Goal: Transaction & Acquisition: Purchase product/service

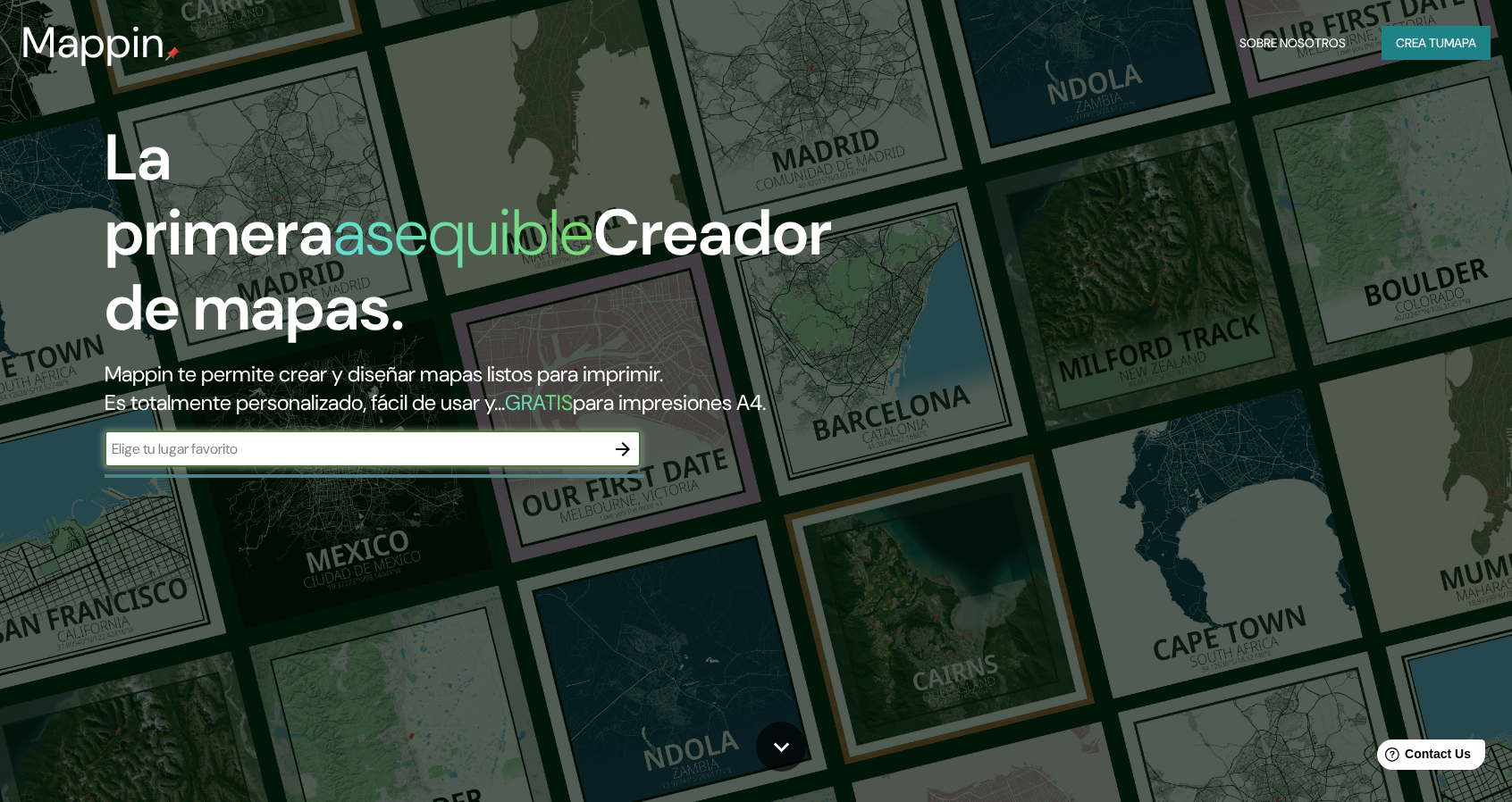
click at [329, 459] on div "​" at bounding box center [373, 449] width 536 height 36
type input "[GEOGRAPHIC_DATA]"
click at [631, 460] on button "button" at bounding box center [622, 449] width 36 height 36
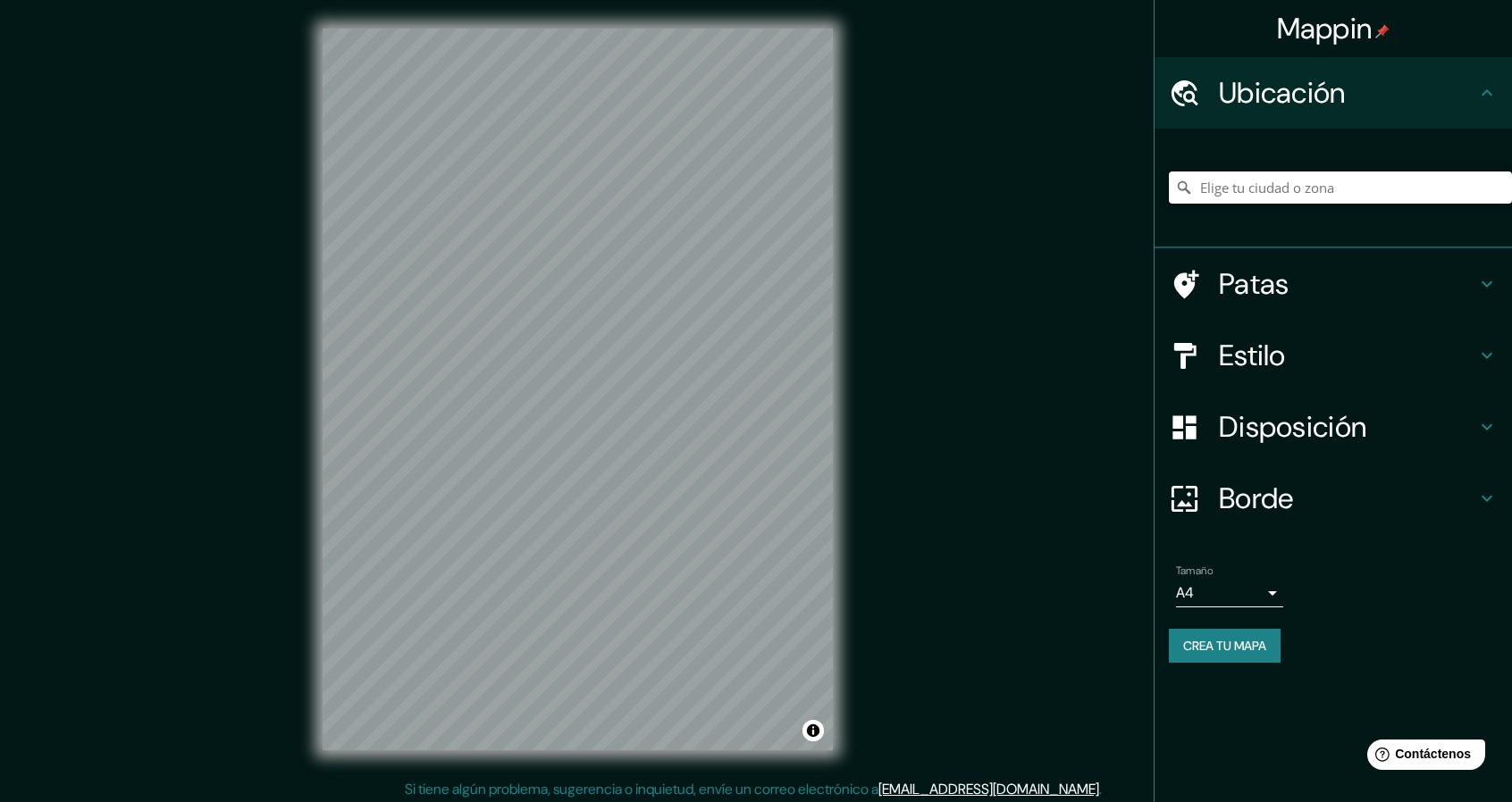
click at [1271, 191] on input "Elige tu ciudad o zona" at bounding box center [1341, 187] width 343 height 32
type input "[GEOGRAPHIC_DATA]"
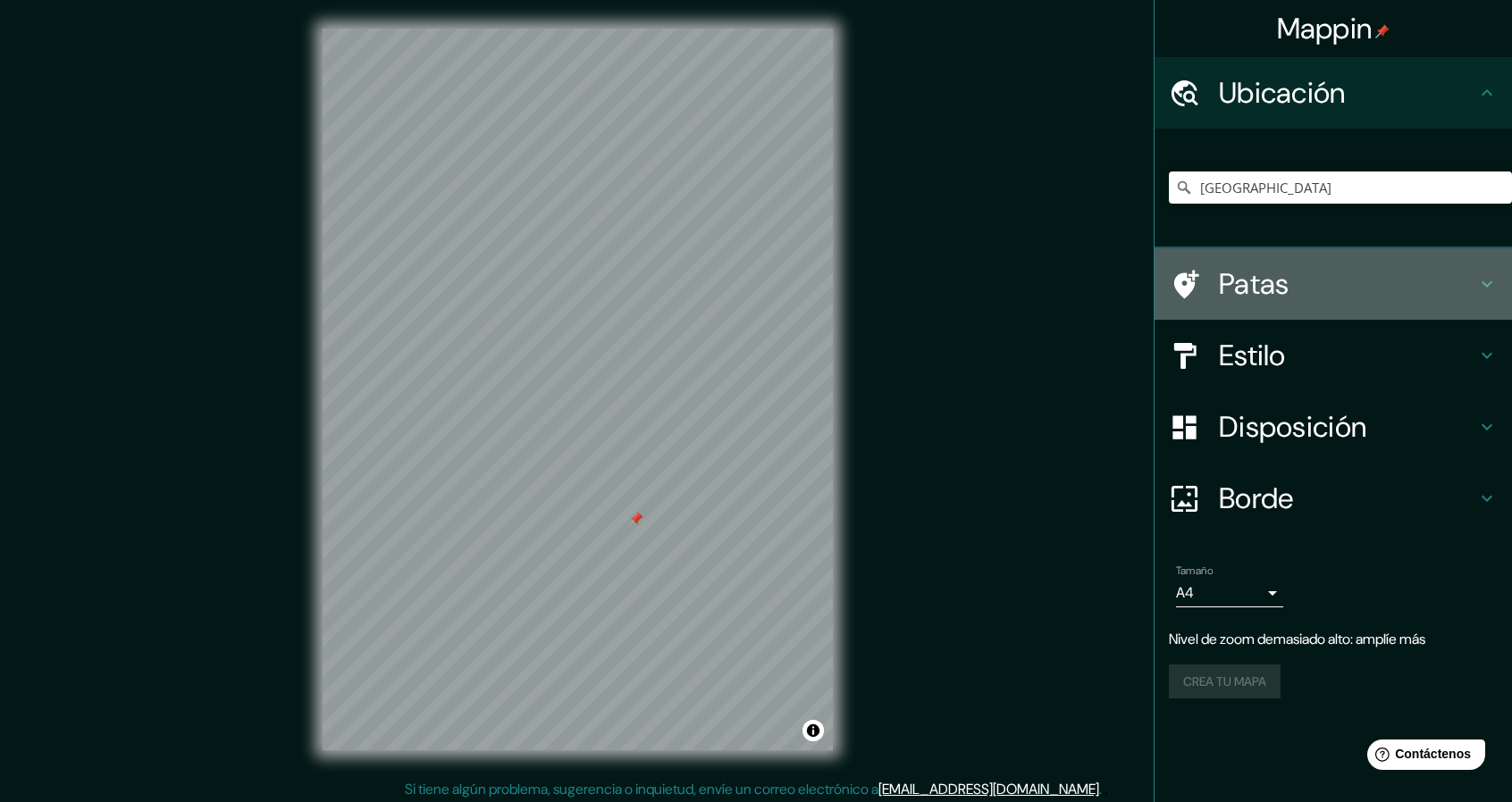
click at [1273, 278] on font "Patas" at bounding box center [1254, 284] width 70 height 38
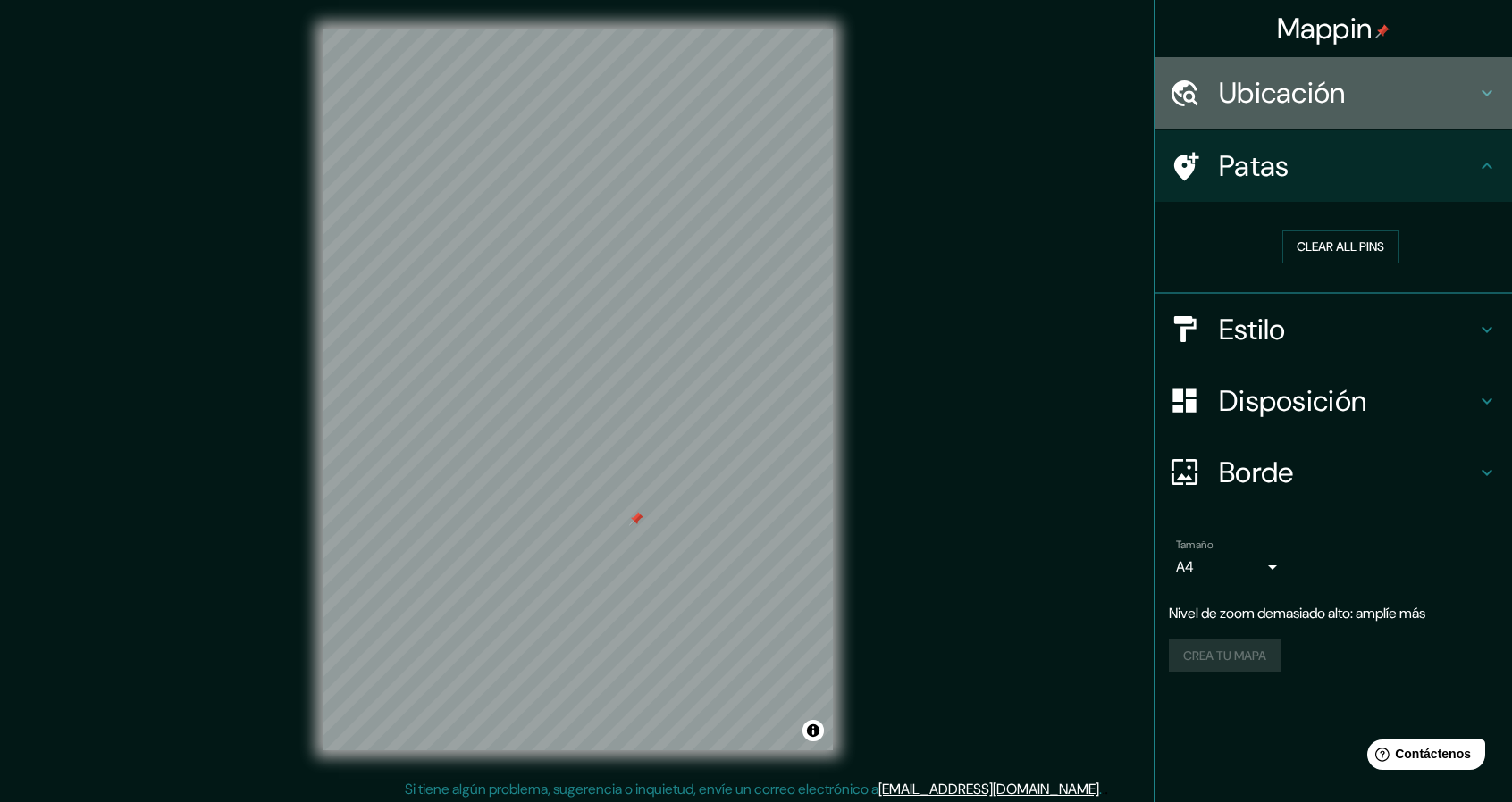
click at [1366, 105] on h4 "Ubicación" at bounding box center [1347, 92] width 257 height 36
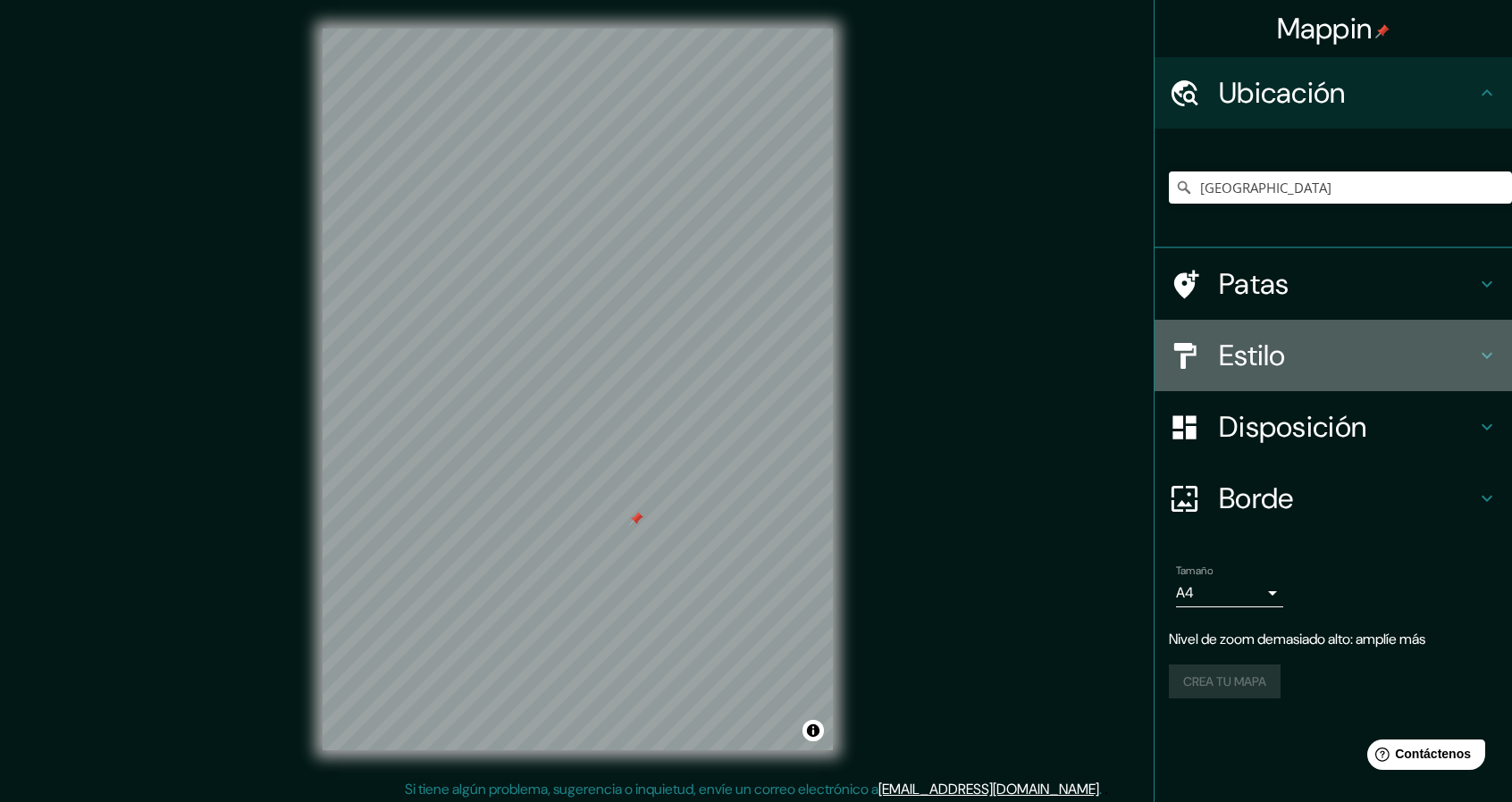
click at [1409, 354] on h4 "Estilo" at bounding box center [1347, 355] width 257 height 36
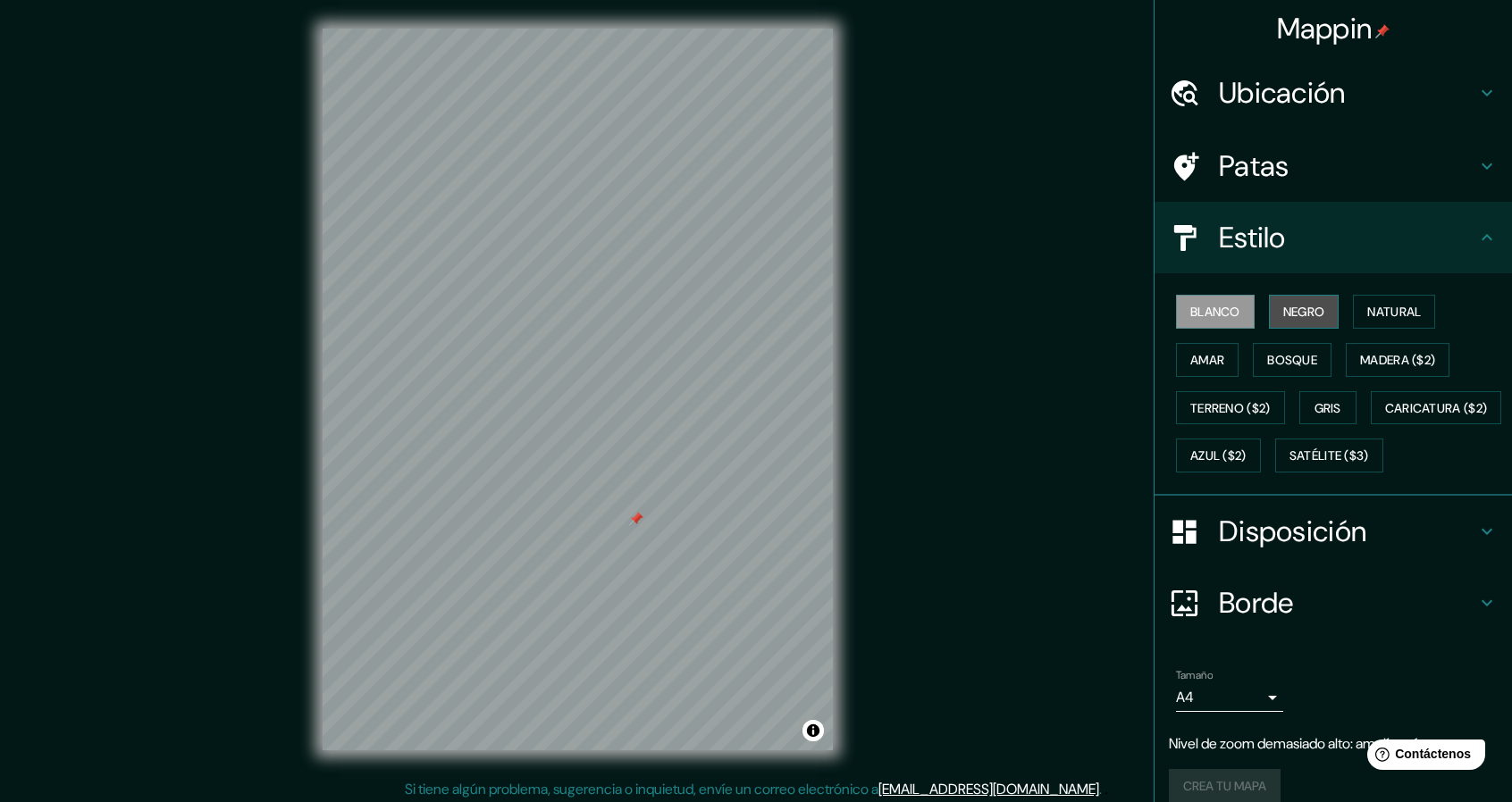
click at [1305, 314] on font "Negro" at bounding box center [1305, 312] width 42 height 16
click at [1368, 307] on font "Natural" at bounding box center [1395, 312] width 54 height 16
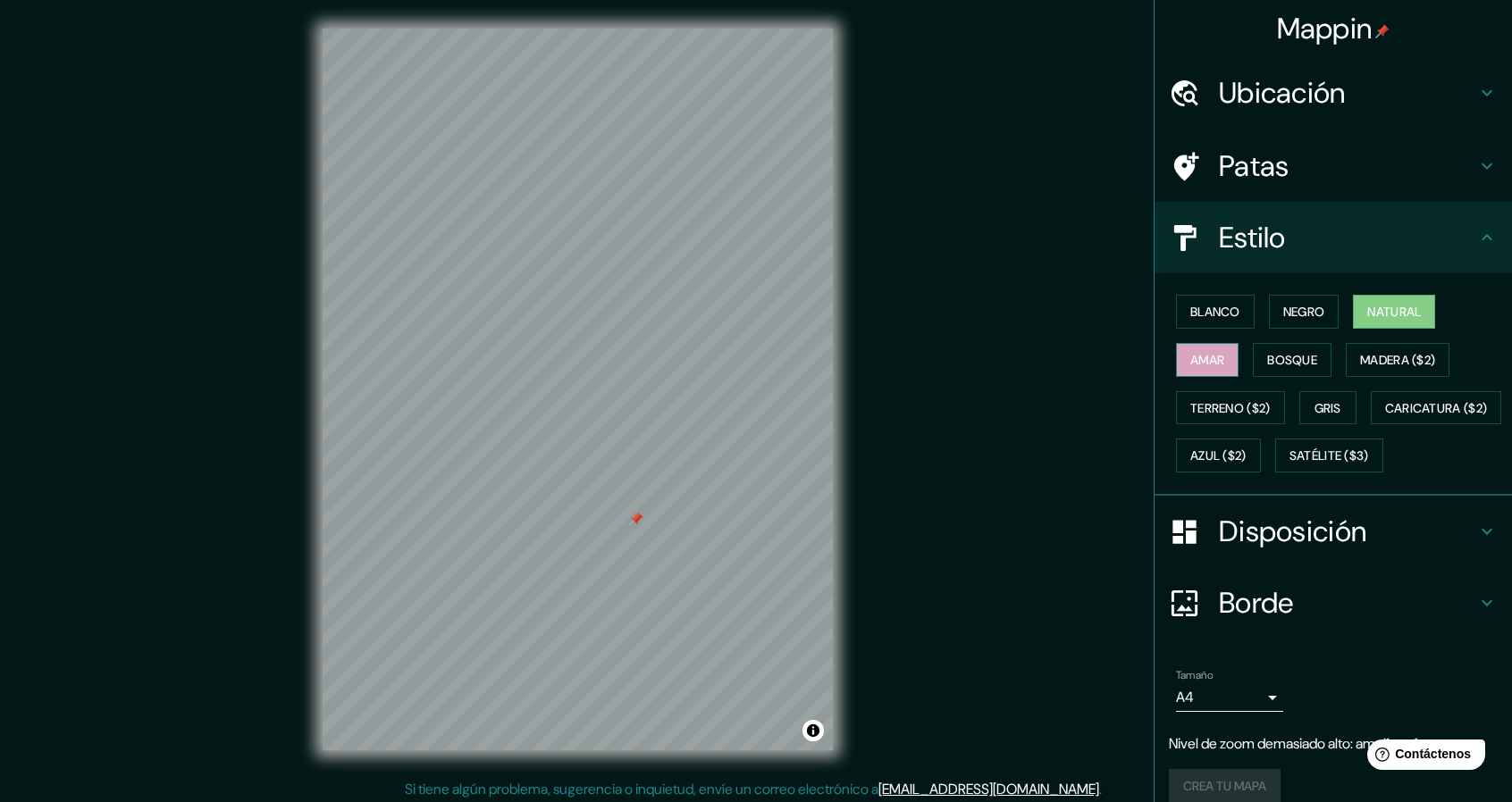
click at [1212, 372] on button "Amar" at bounding box center [1207, 359] width 63 height 34
click at [1285, 364] on font "Bosque" at bounding box center [1292, 360] width 50 height 16
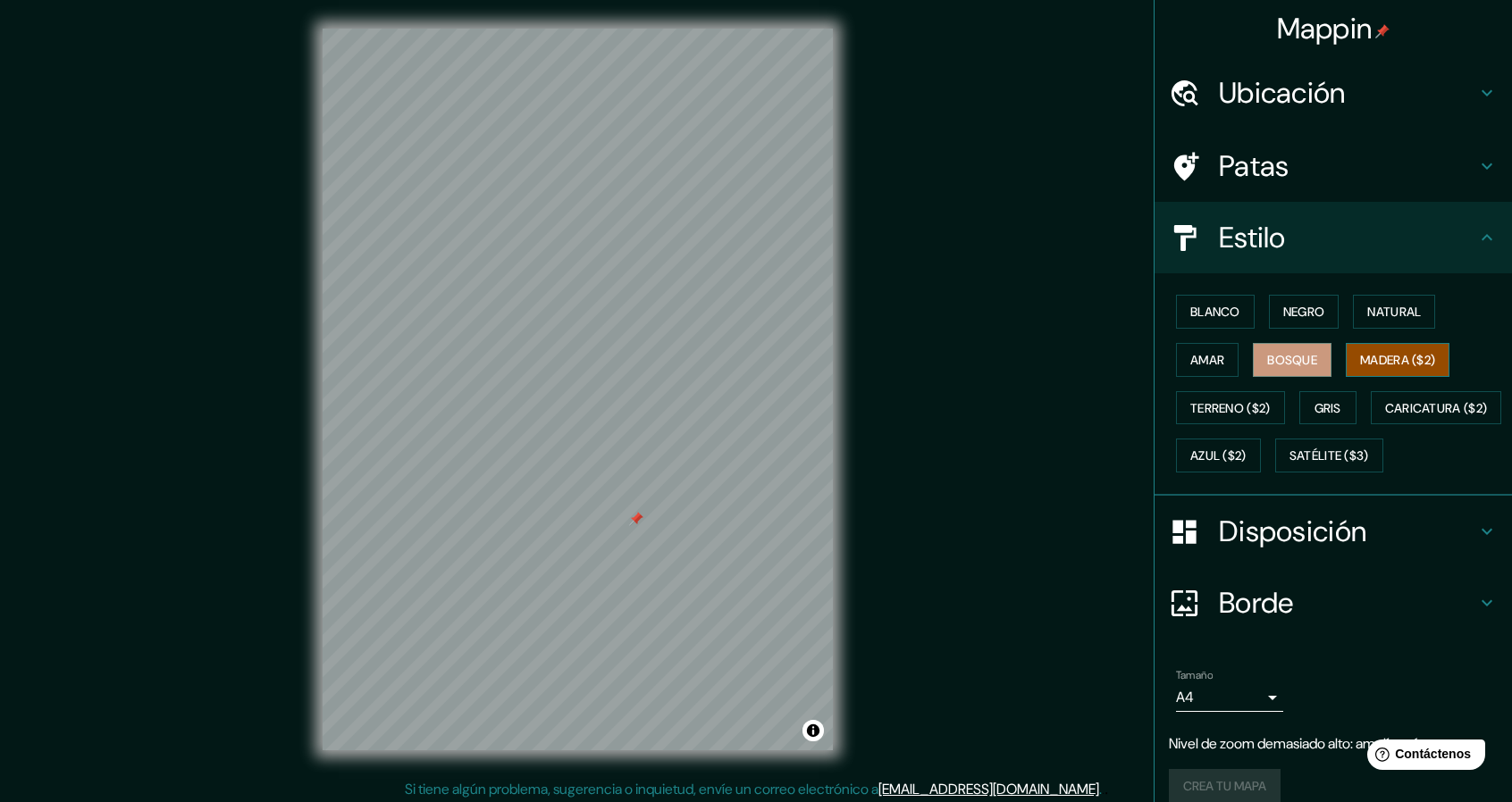
click at [1361, 360] on font "Madera ($2)" at bounding box center [1398, 360] width 75 height 16
click at [1217, 397] on font "Terreno ($2)" at bounding box center [1231, 408] width 81 height 23
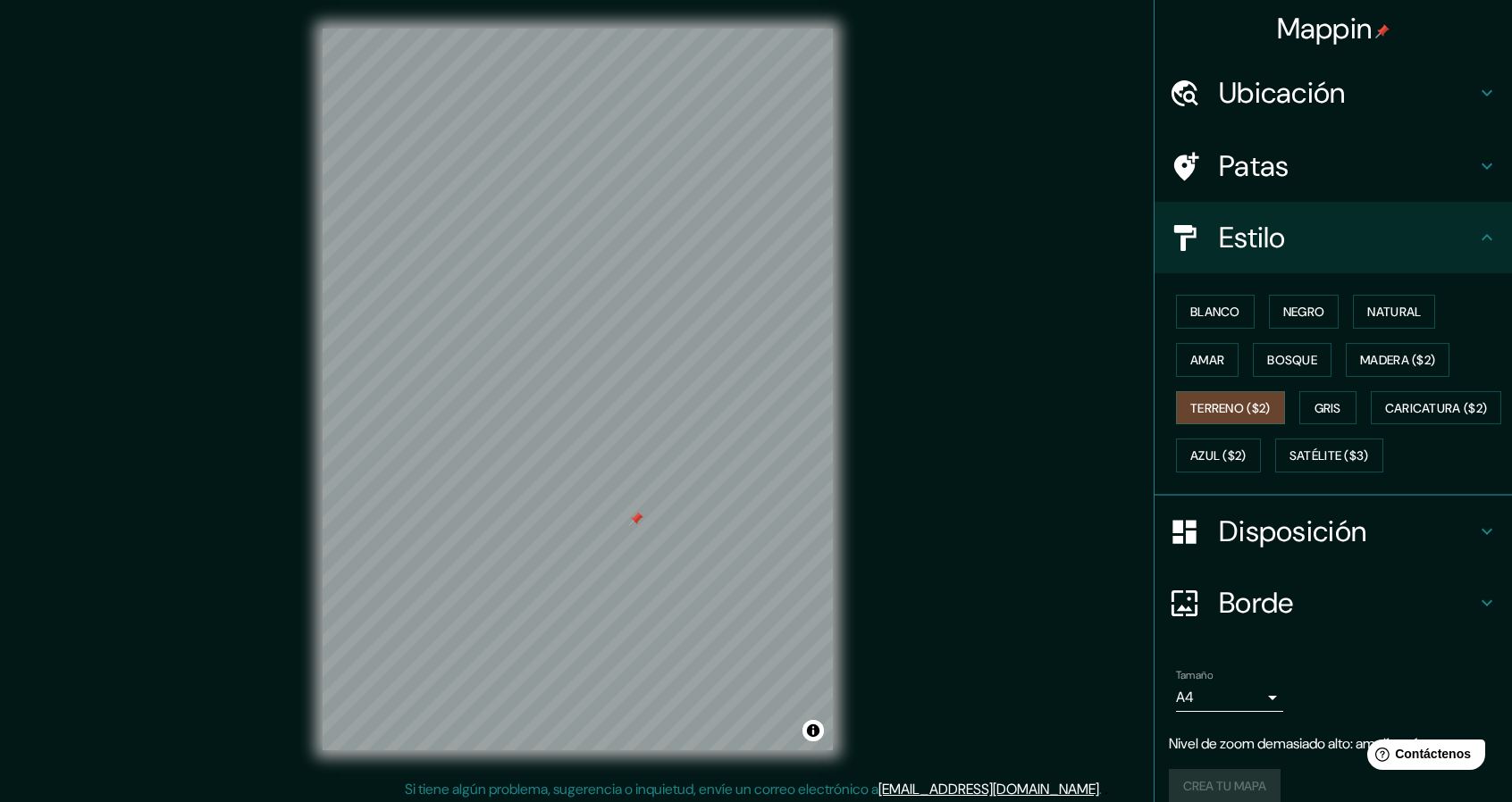
click at [1287, 396] on div "Blanco Negro Natural Amar Bosque Madera ($2) Terreno ($2) Gris Caricatura ($2) …" at bounding box center [1341, 384] width 343 height 193
click at [1299, 396] on button "Gris" at bounding box center [1327, 407] width 57 height 34
click at [1221, 317] on font "Blanco" at bounding box center [1215, 312] width 50 height 16
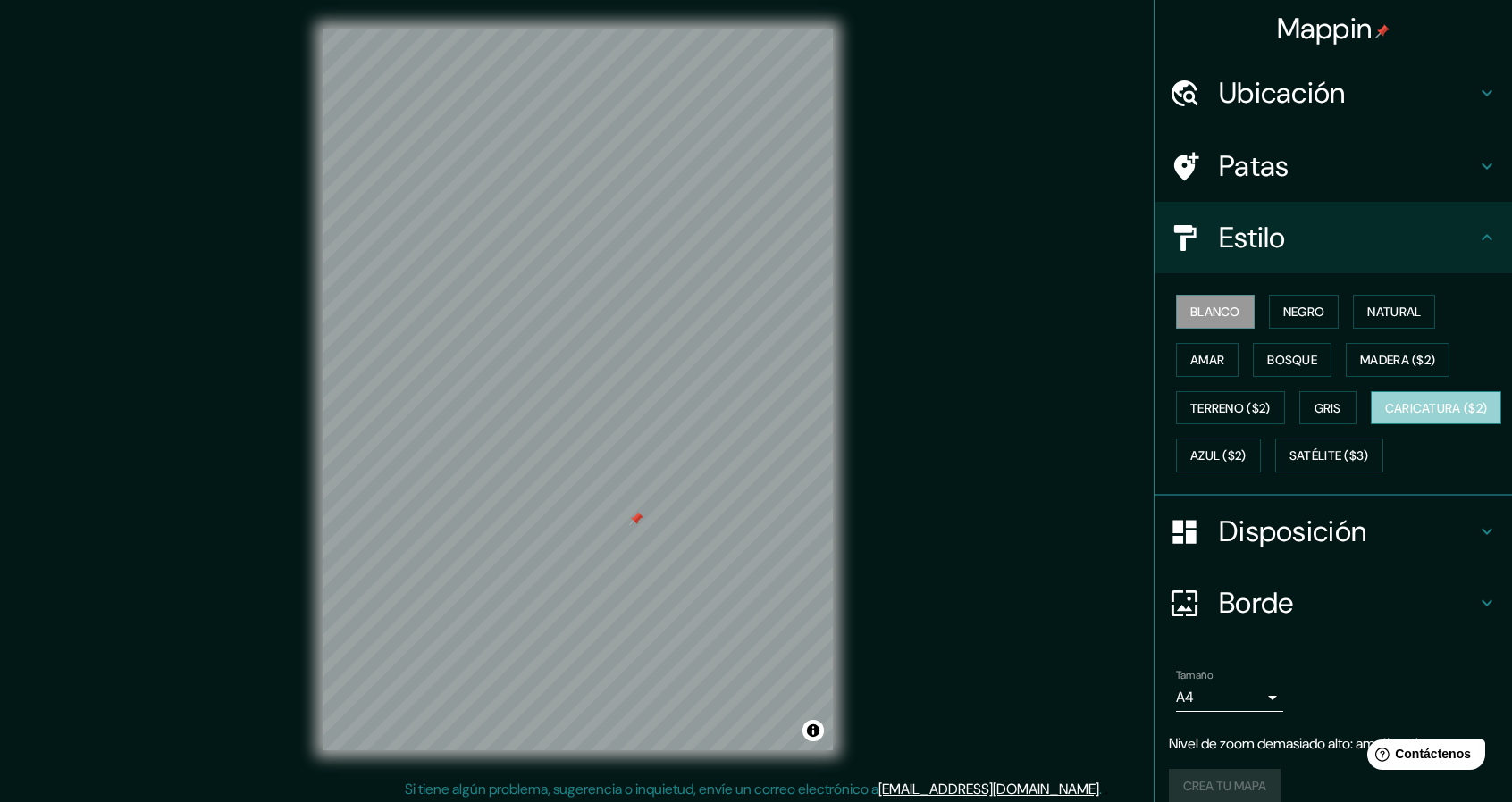
click at [1386, 416] on font "Caricatura ($2)" at bounding box center [1437, 408] width 103 height 16
click at [1247, 444] on font "Azul ($2)" at bounding box center [1218, 455] width 56 height 23
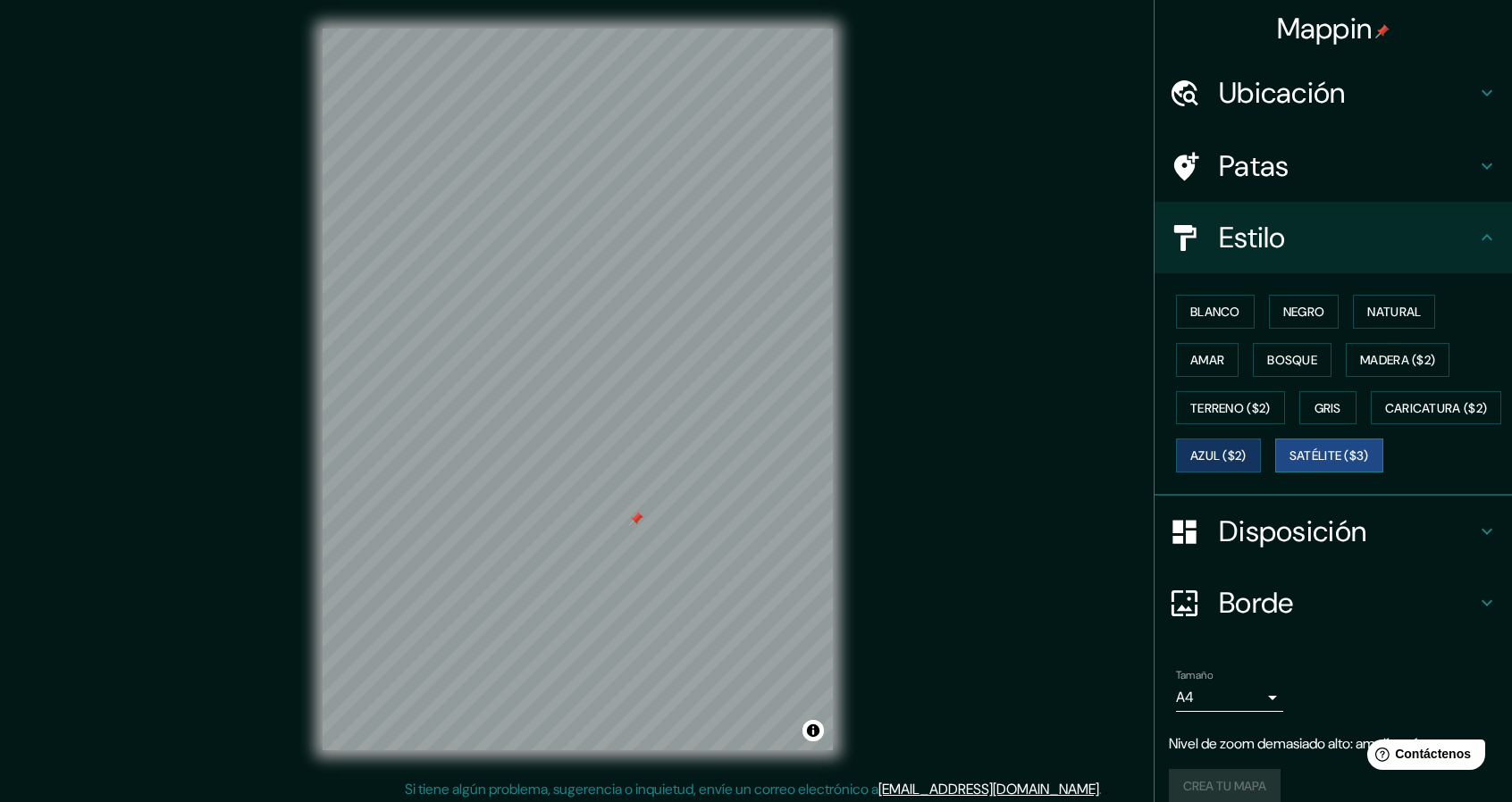
click at [1290, 467] on font "Satélite ($3)" at bounding box center [1329, 455] width 80 height 23
click at [1239, 314] on button "Blanco" at bounding box center [1215, 311] width 79 height 34
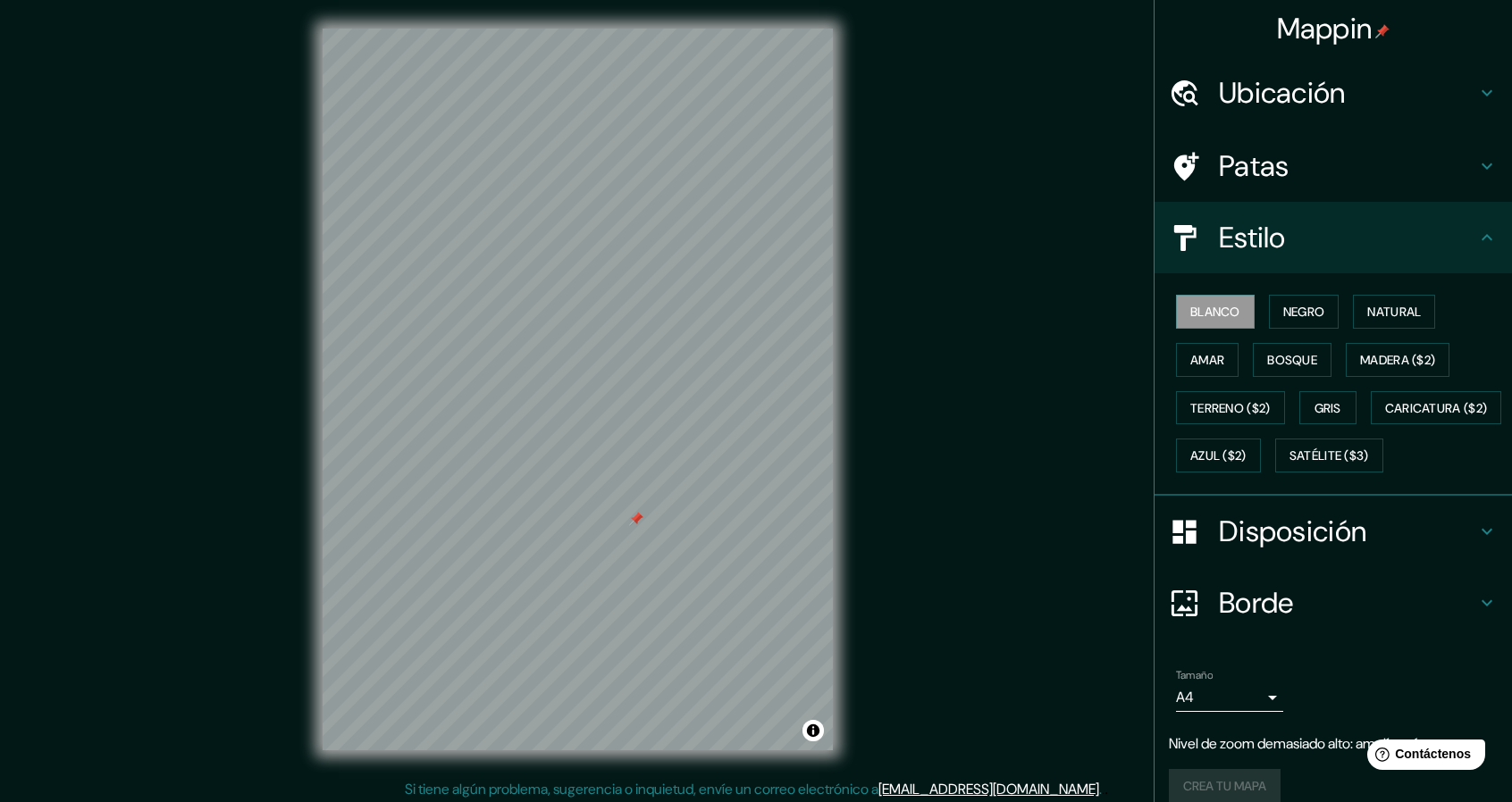
click at [1335, 551] on font "Disposición" at bounding box center [1292, 531] width 147 height 38
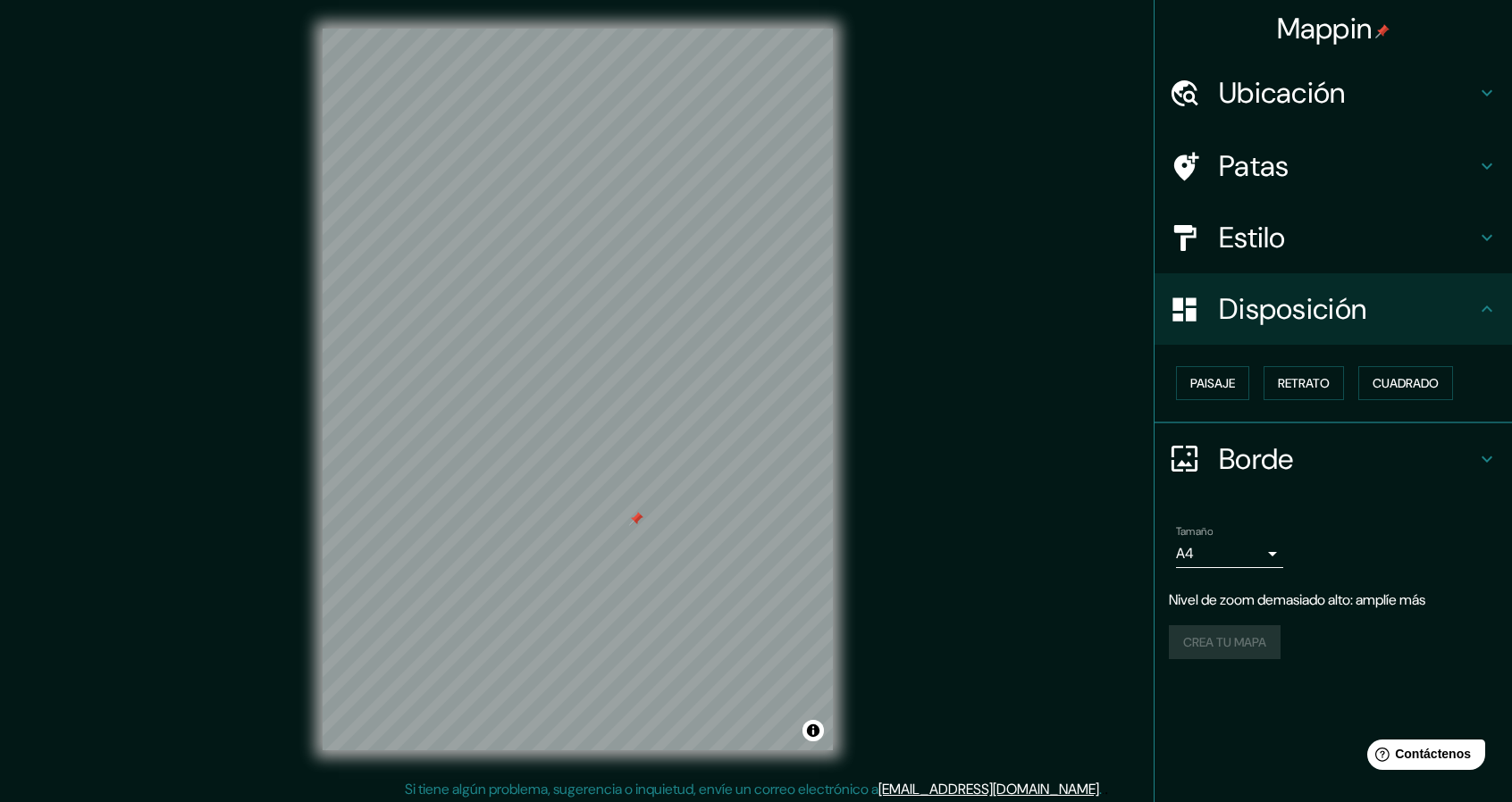
click at [1244, 566] on body "Mappin Ubicación [GEOGRAPHIC_DATA] [GEOGRAPHIC_DATA] [GEOGRAPHIC_DATA] [GEOGRAP…" at bounding box center [756, 401] width 1512 height 802
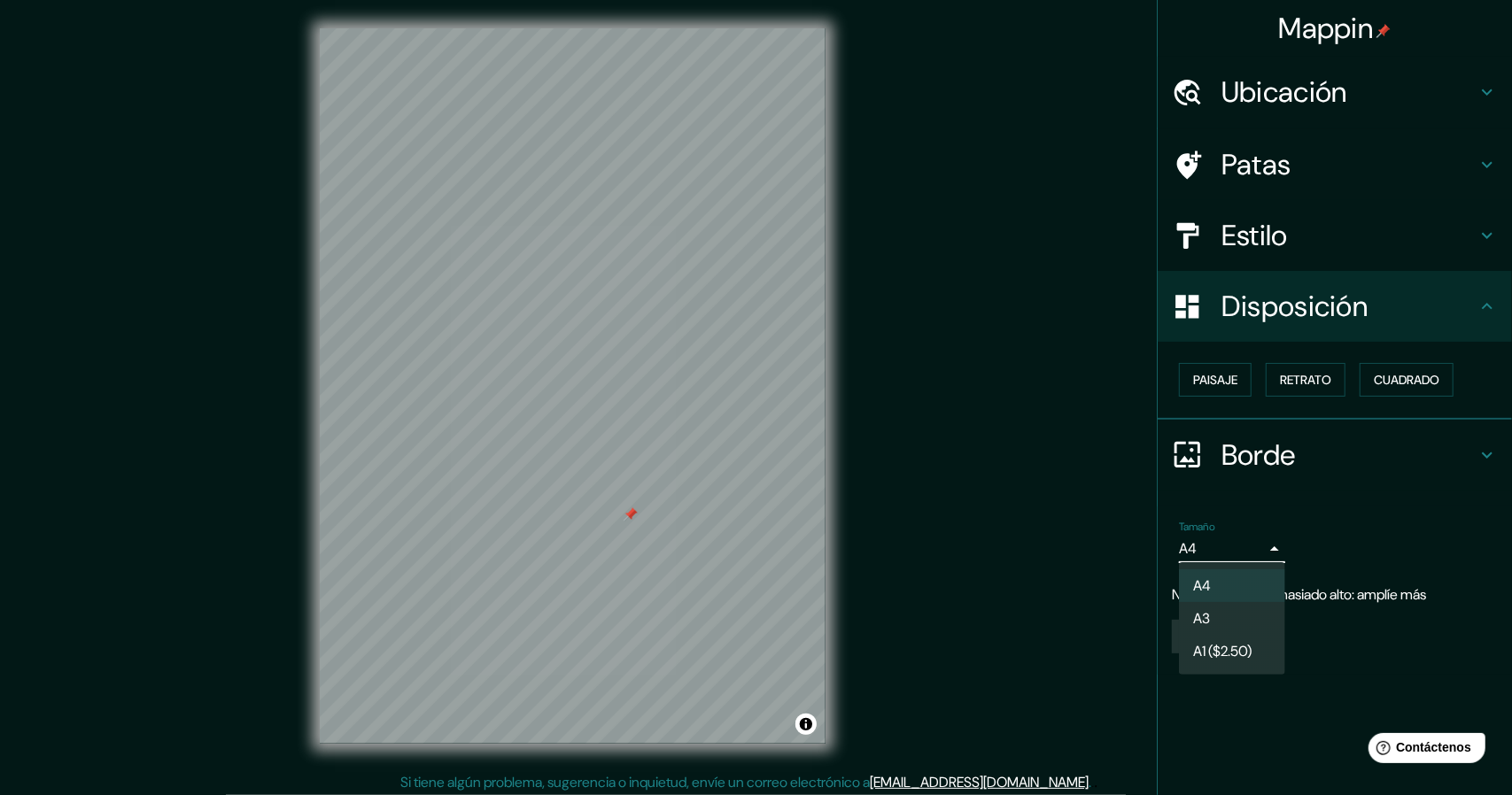
click at [1320, 534] on div at bounding box center [756, 397] width 1512 height 795
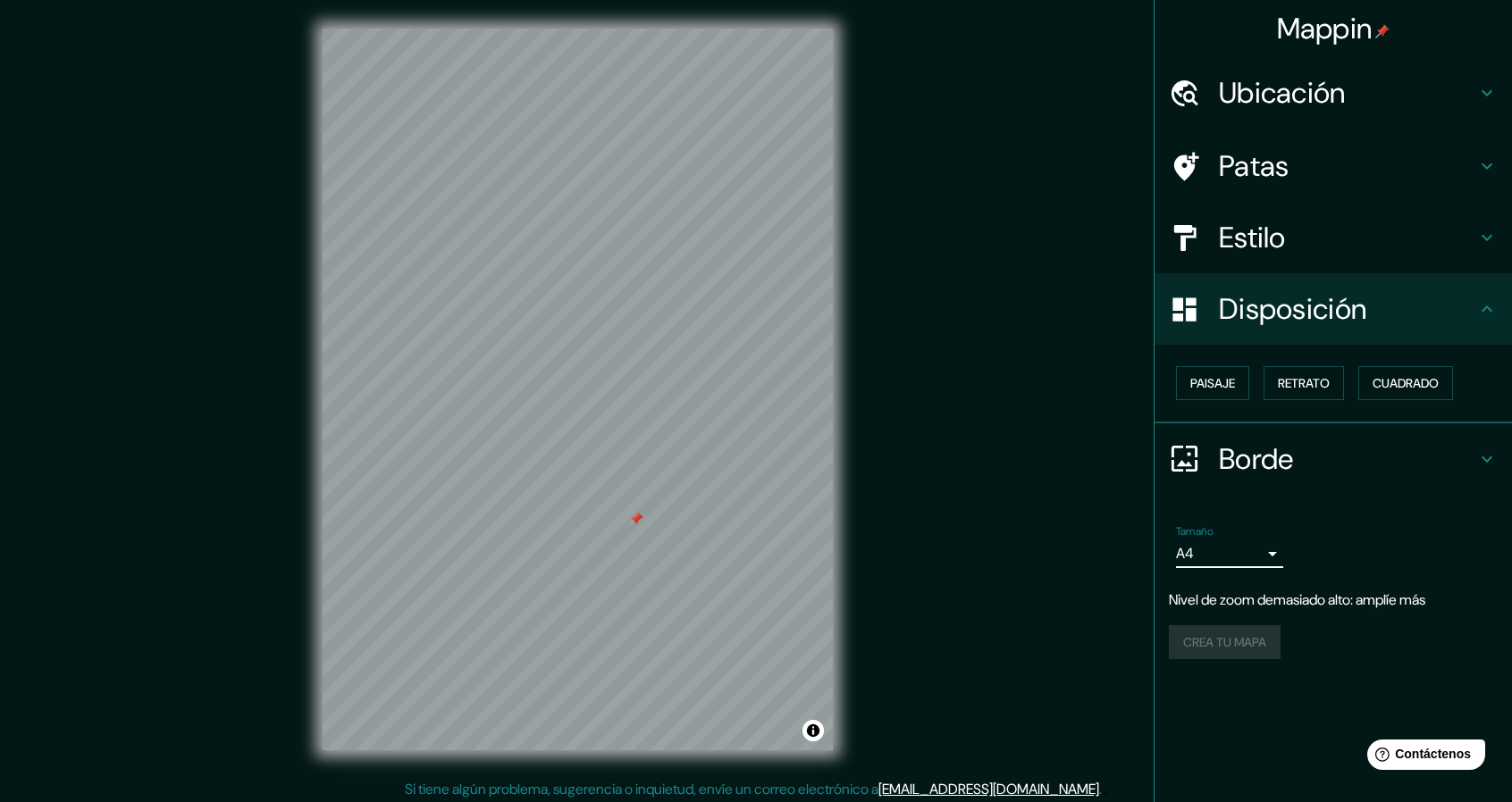
click at [1424, 444] on h4 "Borde" at bounding box center [1347, 458] width 257 height 36
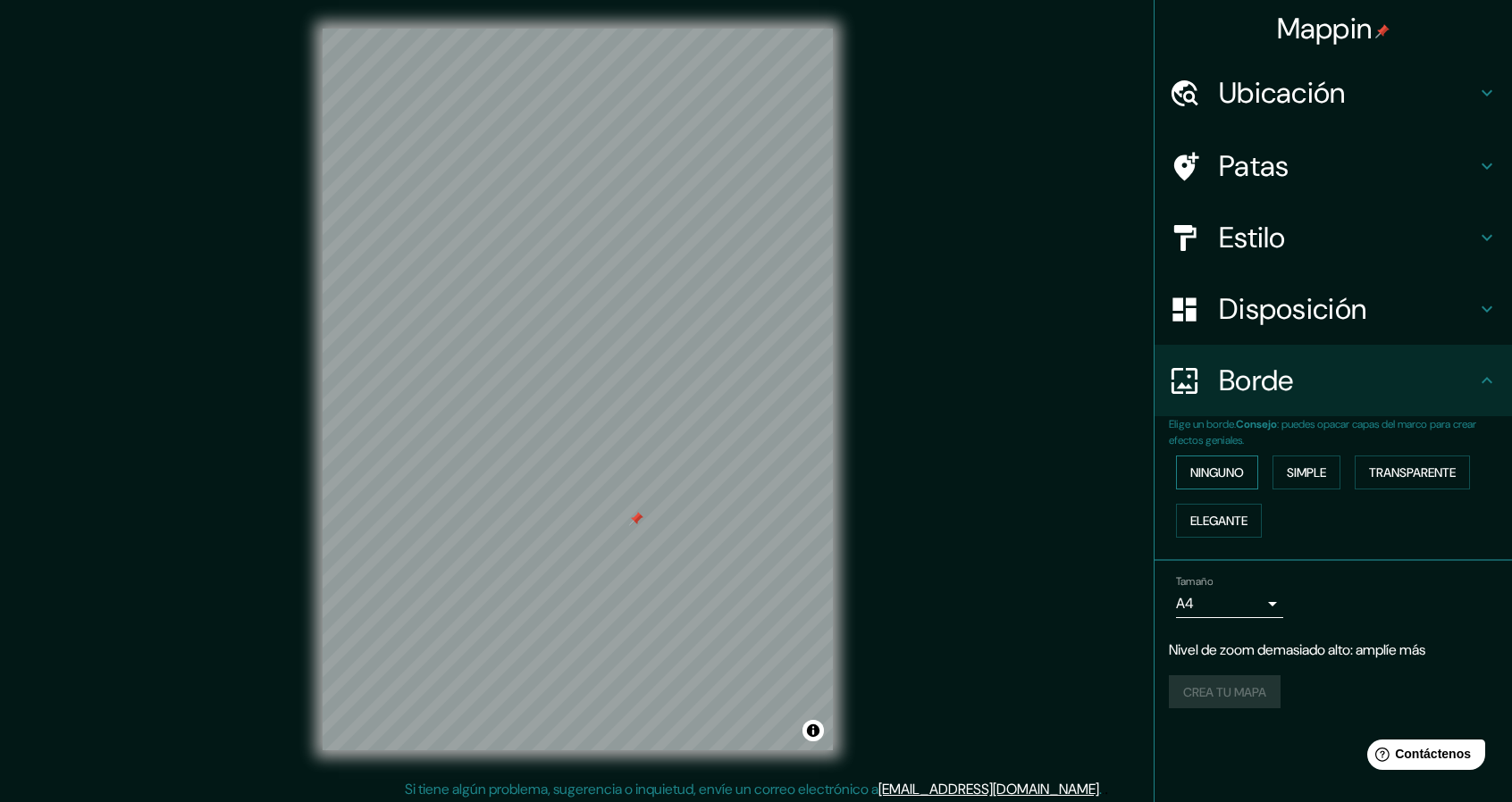
click at [1244, 479] on font "Ninguno" at bounding box center [1217, 473] width 54 height 16
click at [1341, 475] on button "Simple" at bounding box center [1307, 472] width 68 height 34
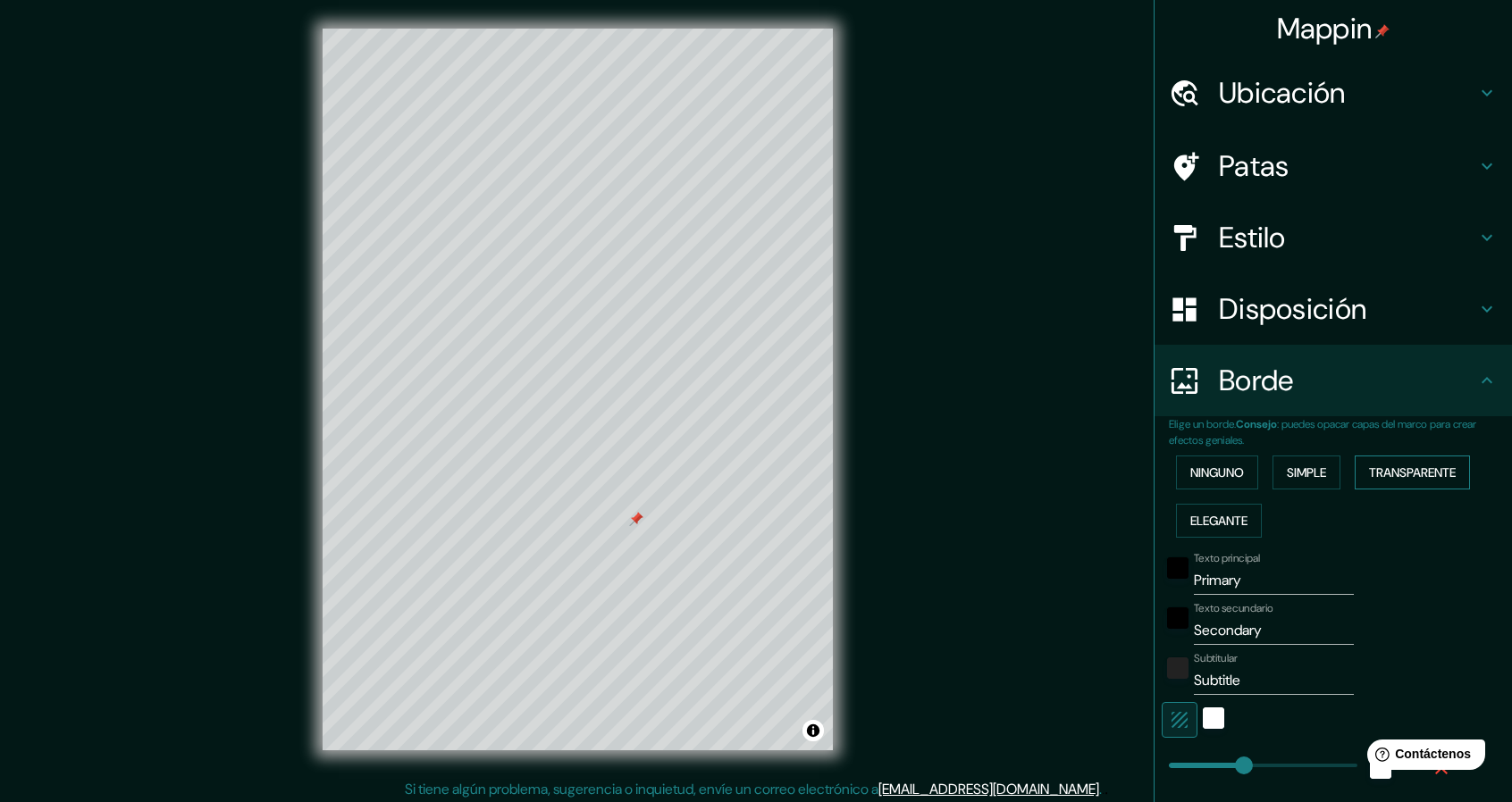
click at [1396, 471] on font "Transparente" at bounding box center [1413, 473] width 87 height 16
click at [1237, 525] on font "Elegante" at bounding box center [1218, 521] width 57 height 16
click at [1201, 465] on font "Ninguno" at bounding box center [1217, 473] width 54 height 16
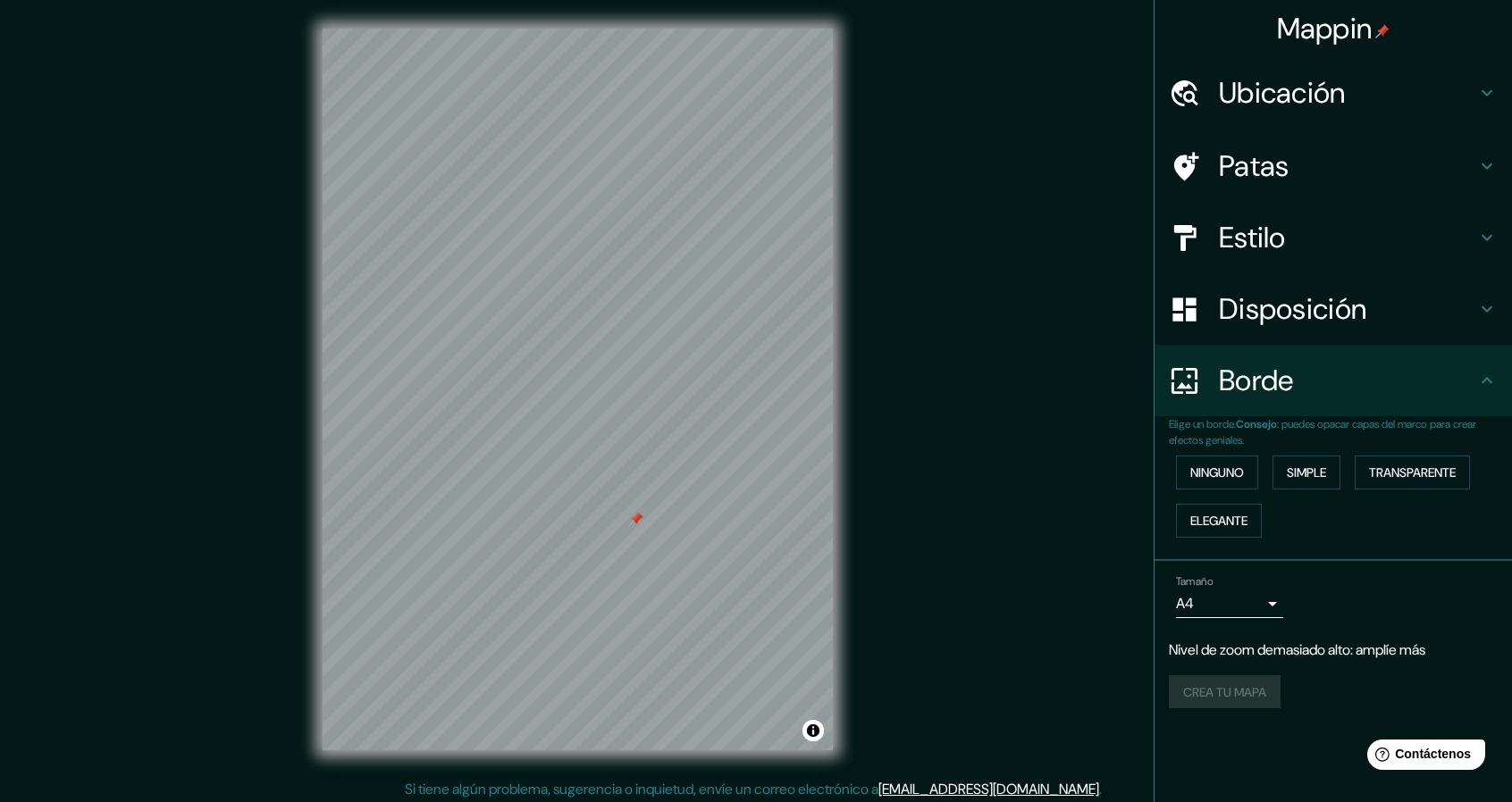
click at [1428, 380] on h4 "Borde" at bounding box center [1347, 380] width 257 height 36
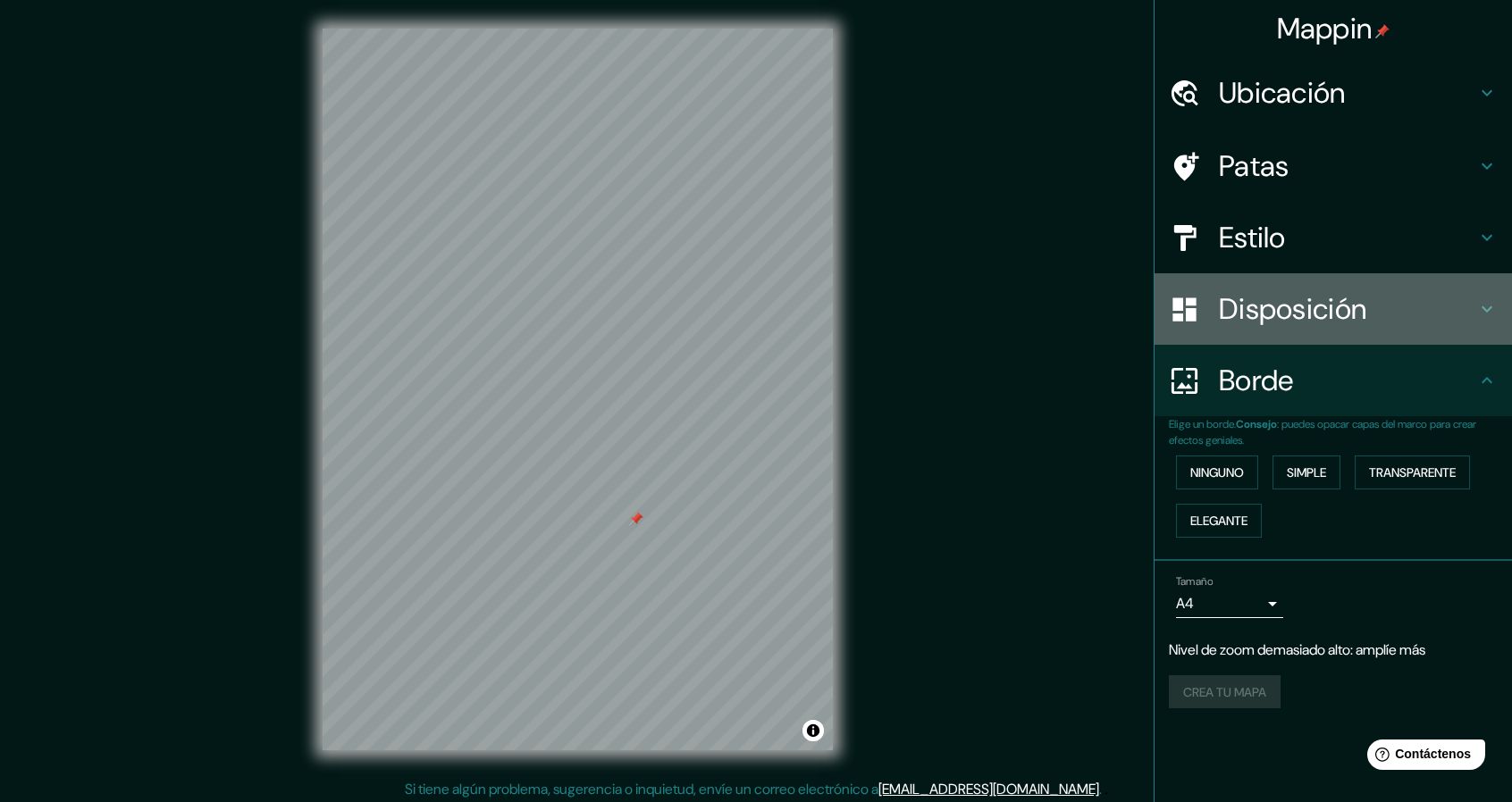
click at [1466, 323] on h4 "Disposición" at bounding box center [1347, 309] width 257 height 36
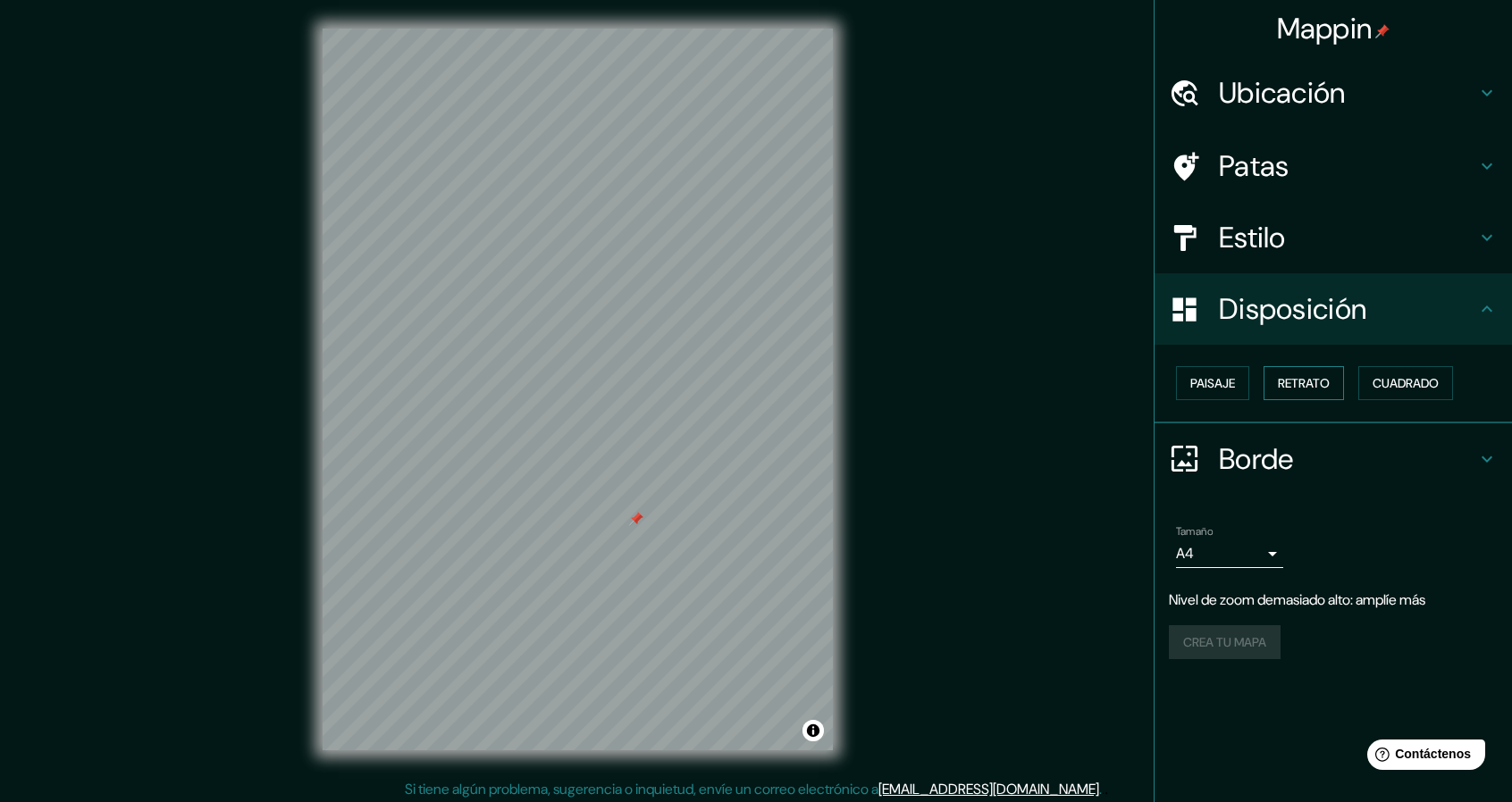
click at [1309, 382] on font "Retrato" at bounding box center [1304, 383] width 52 height 16
click at [1226, 375] on font "Paisaje" at bounding box center [1212, 383] width 44 height 16
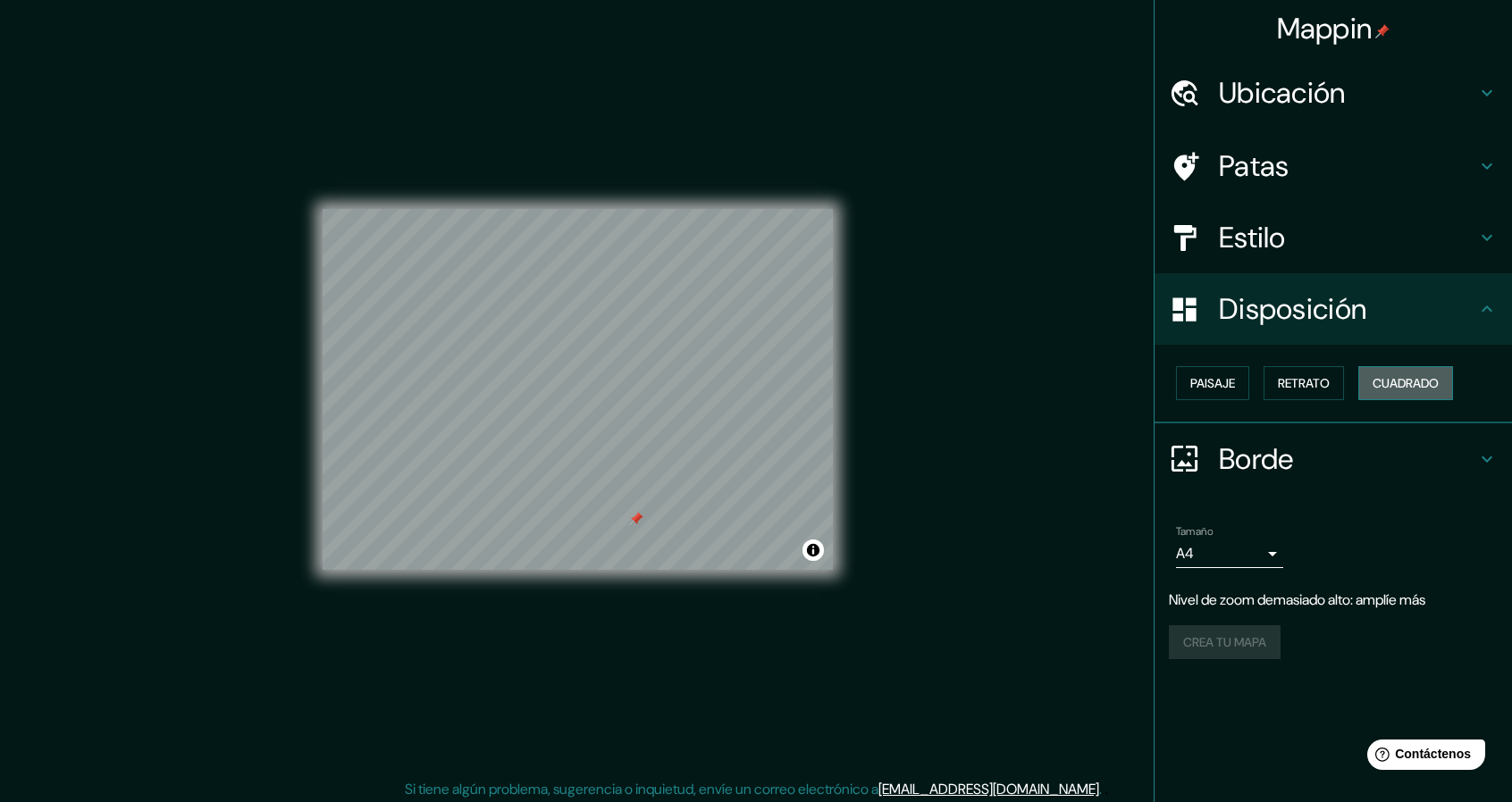
click at [1372, 374] on button "Cuadrado" at bounding box center [1406, 383] width 94 height 34
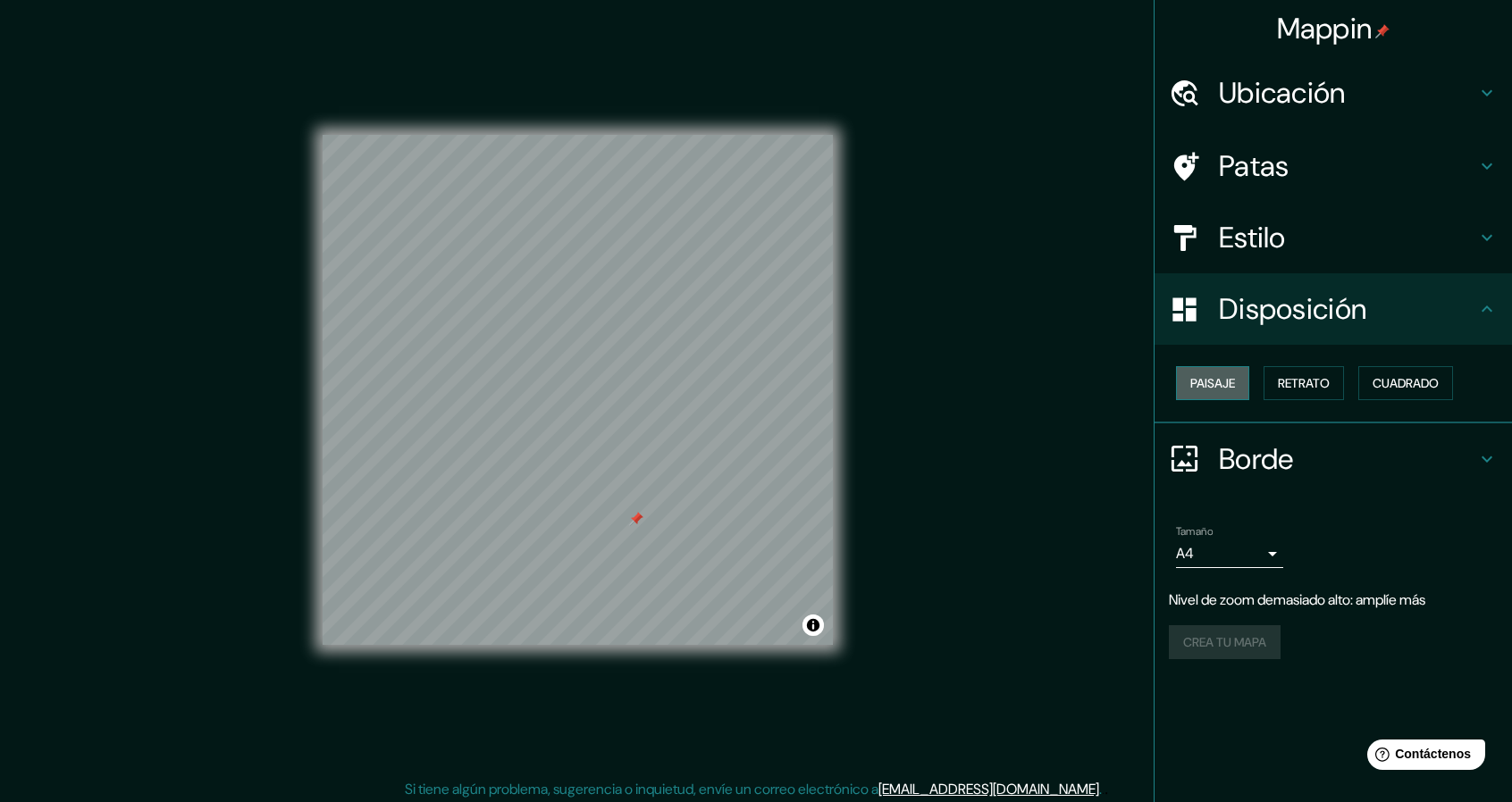
click at [1195, 383] on font "Paisaje" at bounding box center [1212, 383] width 44 height 16
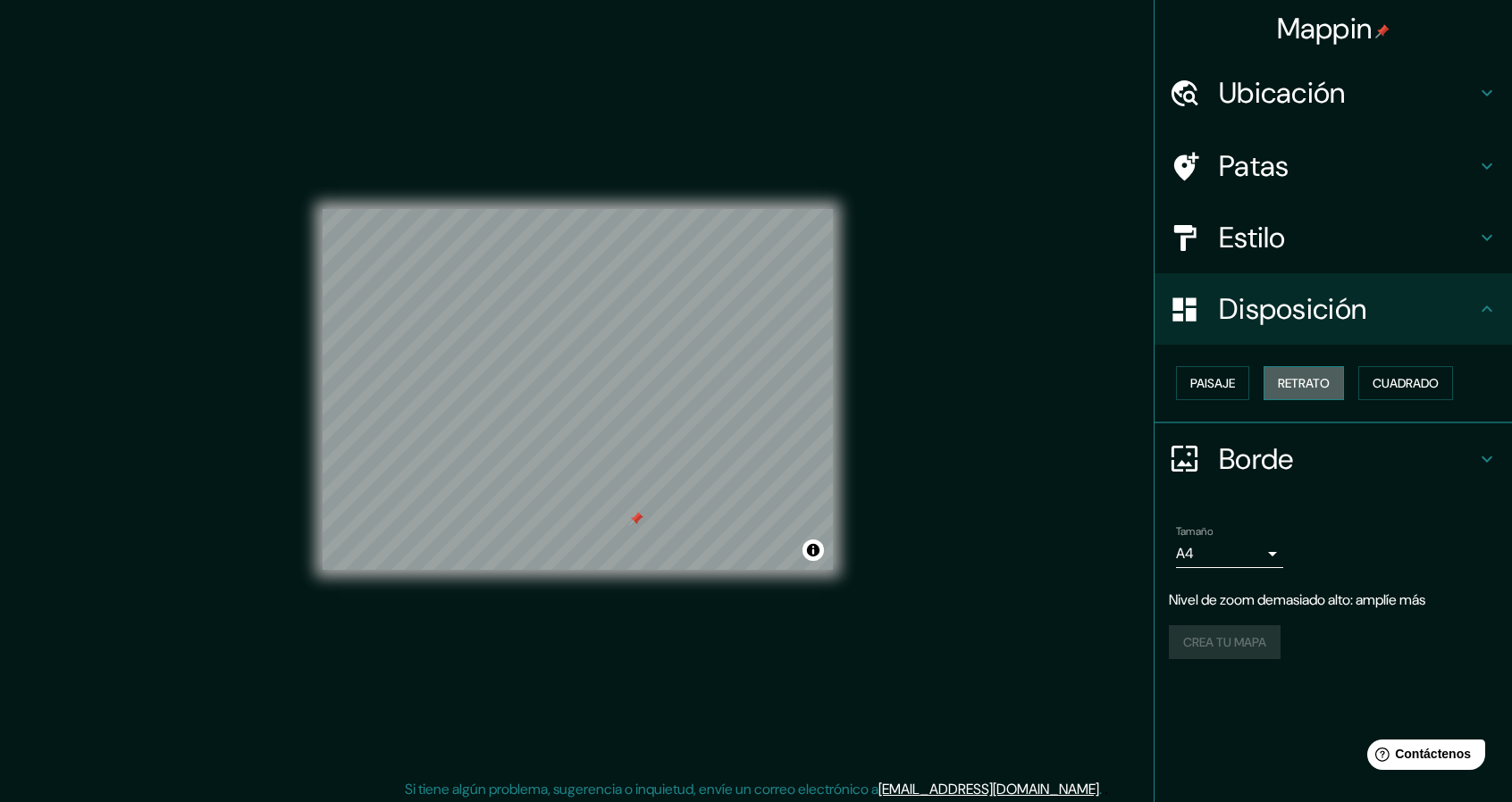
click at [1267, 385] on button "Retrato" at bounding box center [1304, 383] width 81 height 34
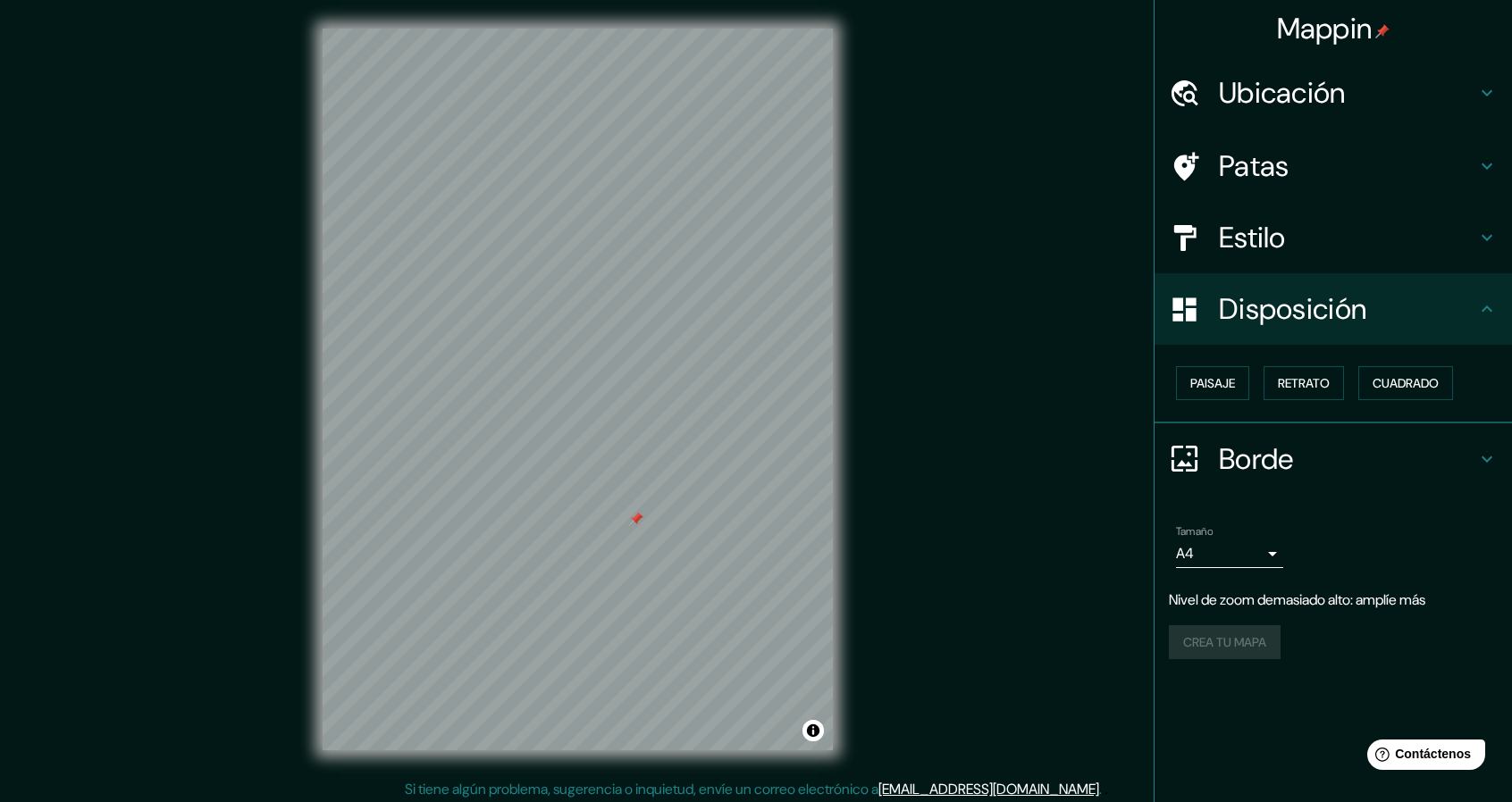
click at [1334, 701] on div "Mappin Ubicación [GEOGRAPHIC_DATA] [GEOGRAPHIC_DATA] [GEOGRAPHIC_DATA] [GEOGRAP…" at bounding box center [1333, 401] width 358 height 802
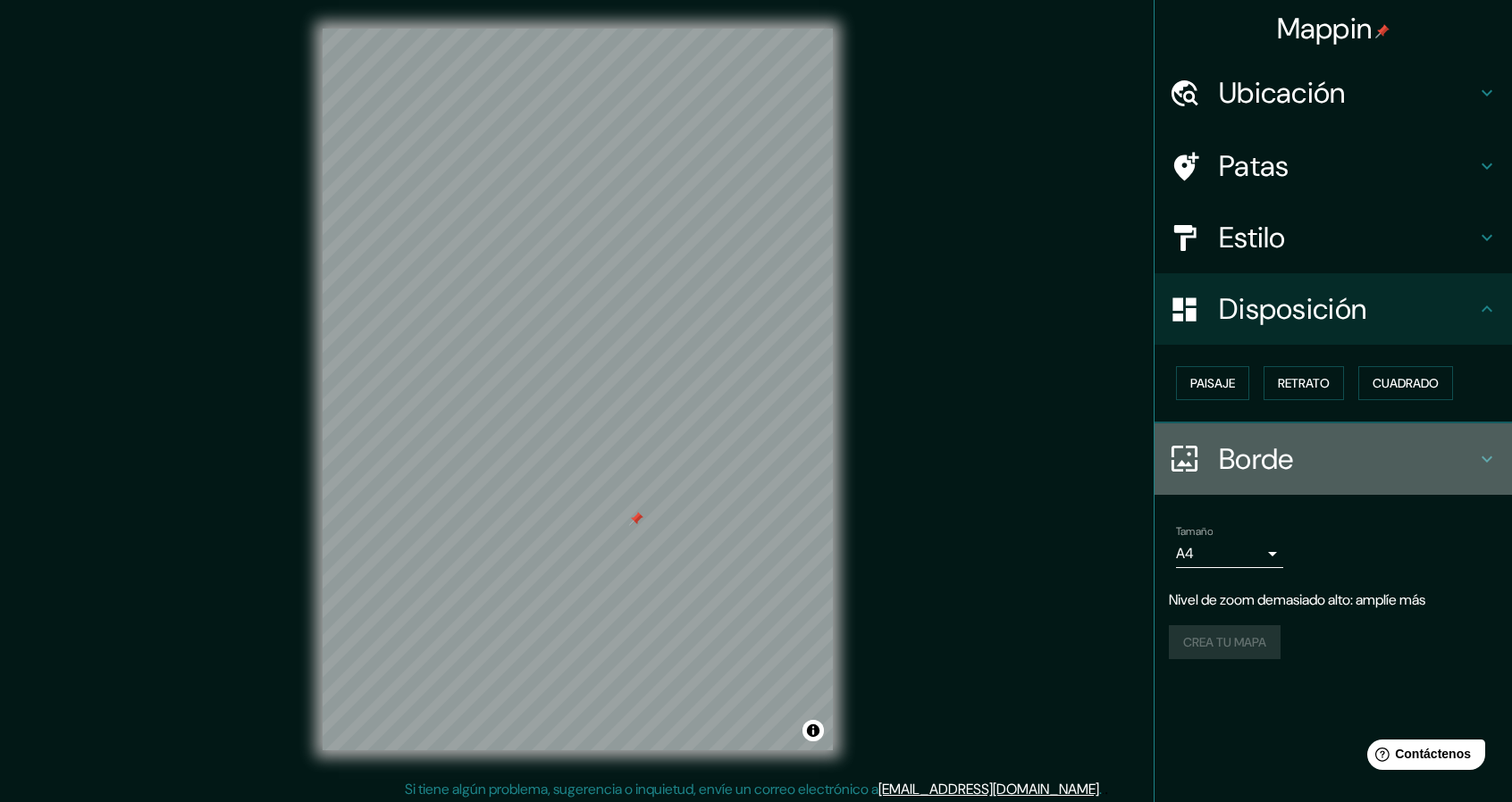
click at [1489, 454] on icon at bounding box center [1487, 459] width 21 height 21
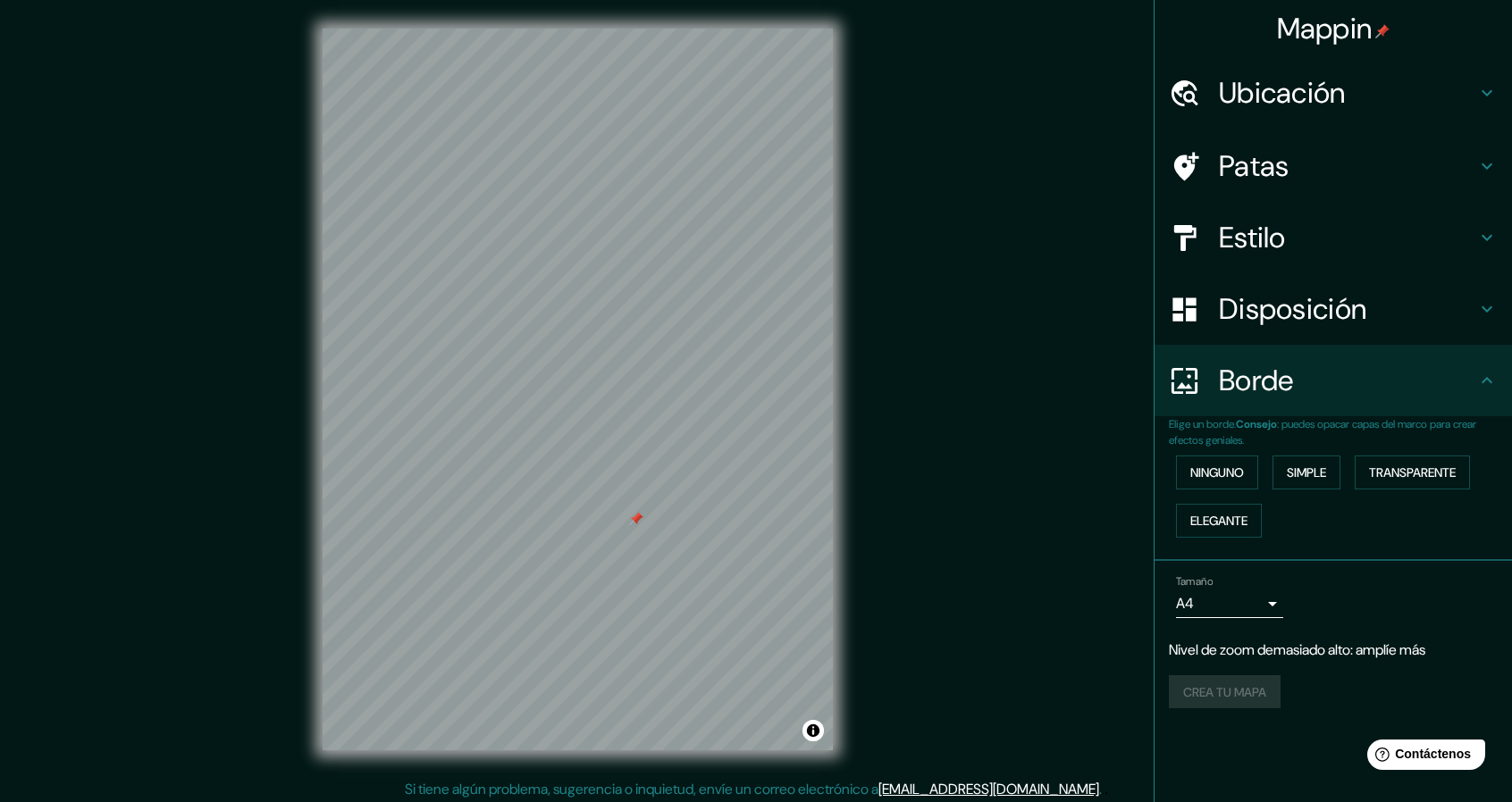
click at [1397, 588] on div "Tamaño A4 single" at bounding box center [1334, 596] width 329 height 57
click at [1251, 688] on div "Crea tu mapa" at bounding box center [1334, 692] width 329 height 34
click at [1194, 689] on div "Crea tu mapa" at bounding box center [1334, 692] width 329 height 34
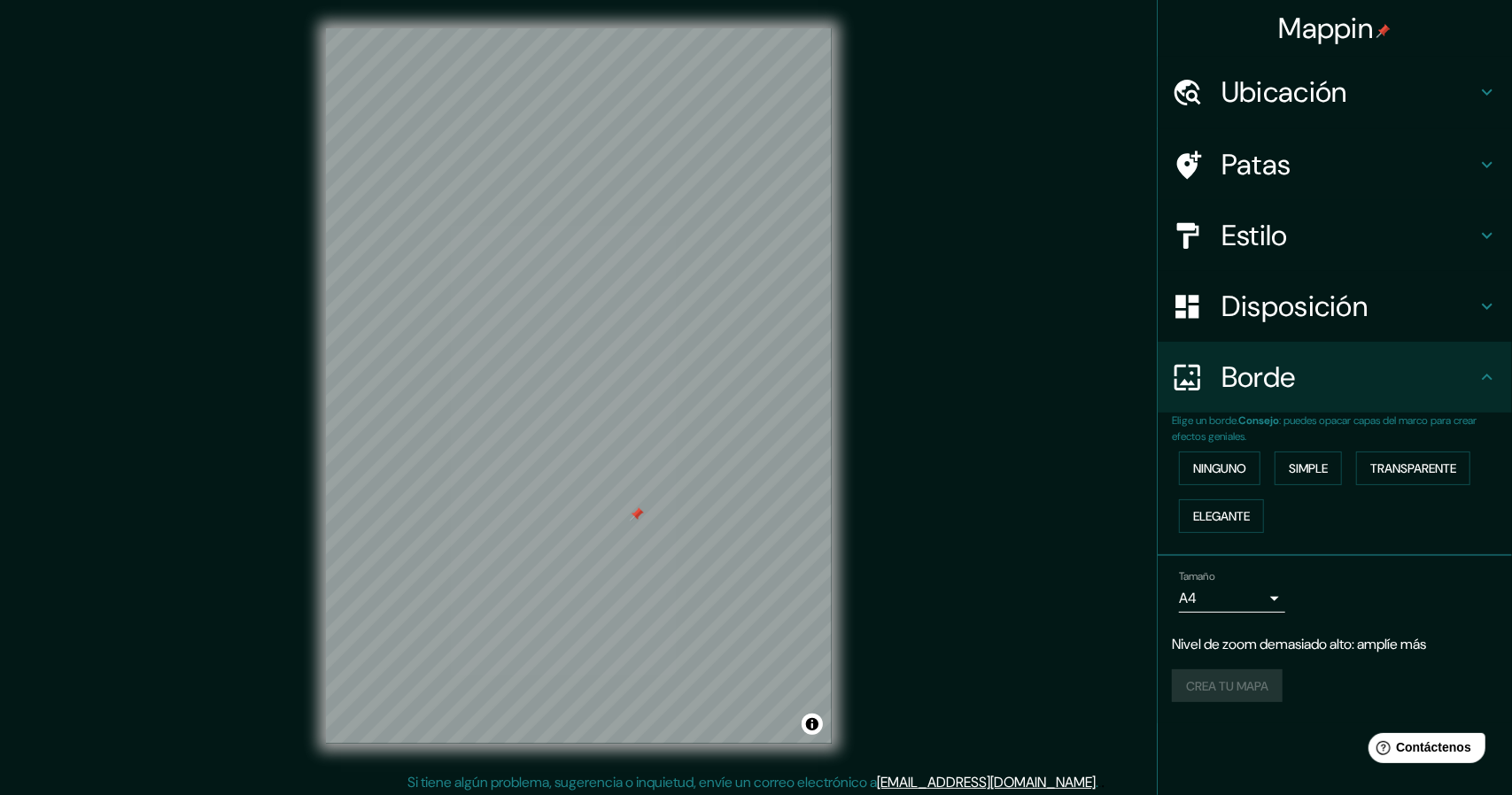
click at [1241, 593] on body "Mappin Ubicación [GEOGRAPHIC_DATA] [GEOGRAPHIC_DATA] [GEOGRAPHIC_DATA] [GEOGRAP…" at bounding box center [756, 397] width 1512 height 795
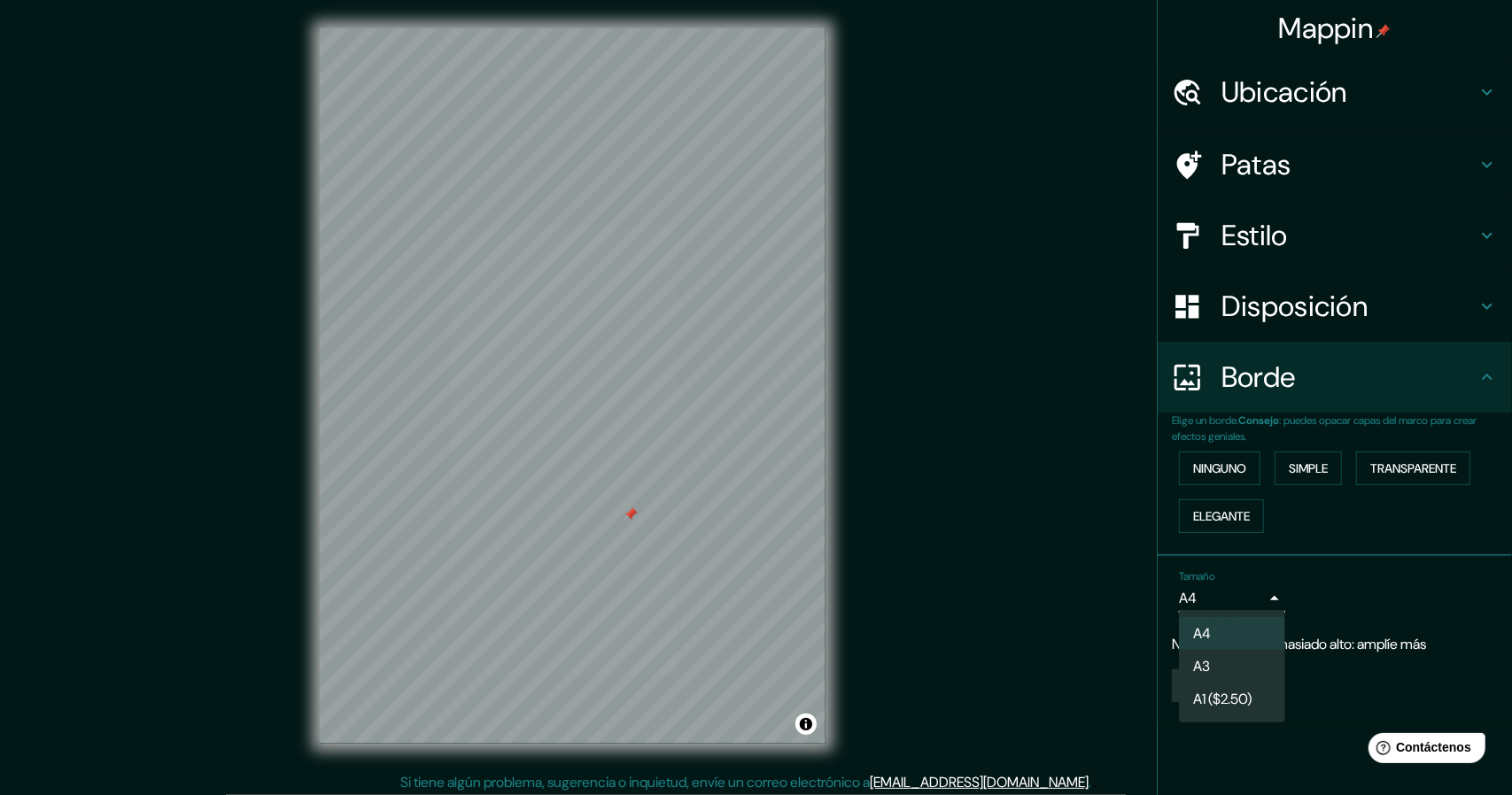
click at [1238, 593] on div at bounding box center [756, 397] width 1512 height 795
click at [1237, 595] on body "Mappin Ubicación [GEOGRAPHIC_DATA] [GEOGRAPHIC_DATA] [GEOGRAPHIC_DATA] [GEOGRAP…" at bounding box center [756, 397] width 1512 height 795
click at [1194, 659] on font "A3" at bounding box center [1202, 666] width 17 height 18
type input "a4"
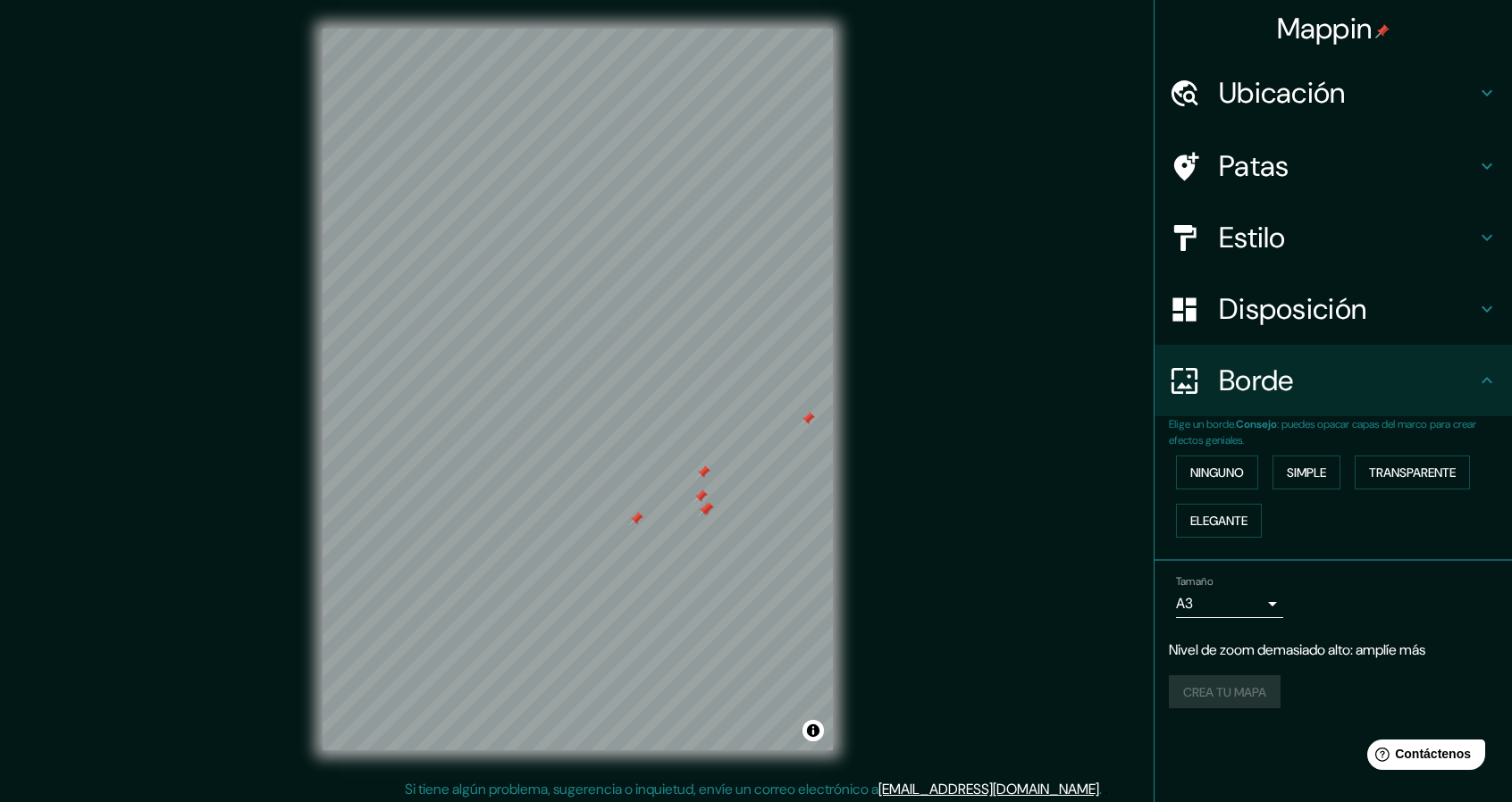
click at [1263, 156] on font "Patas" at bounding box center [1254, 166] width 70 height 38
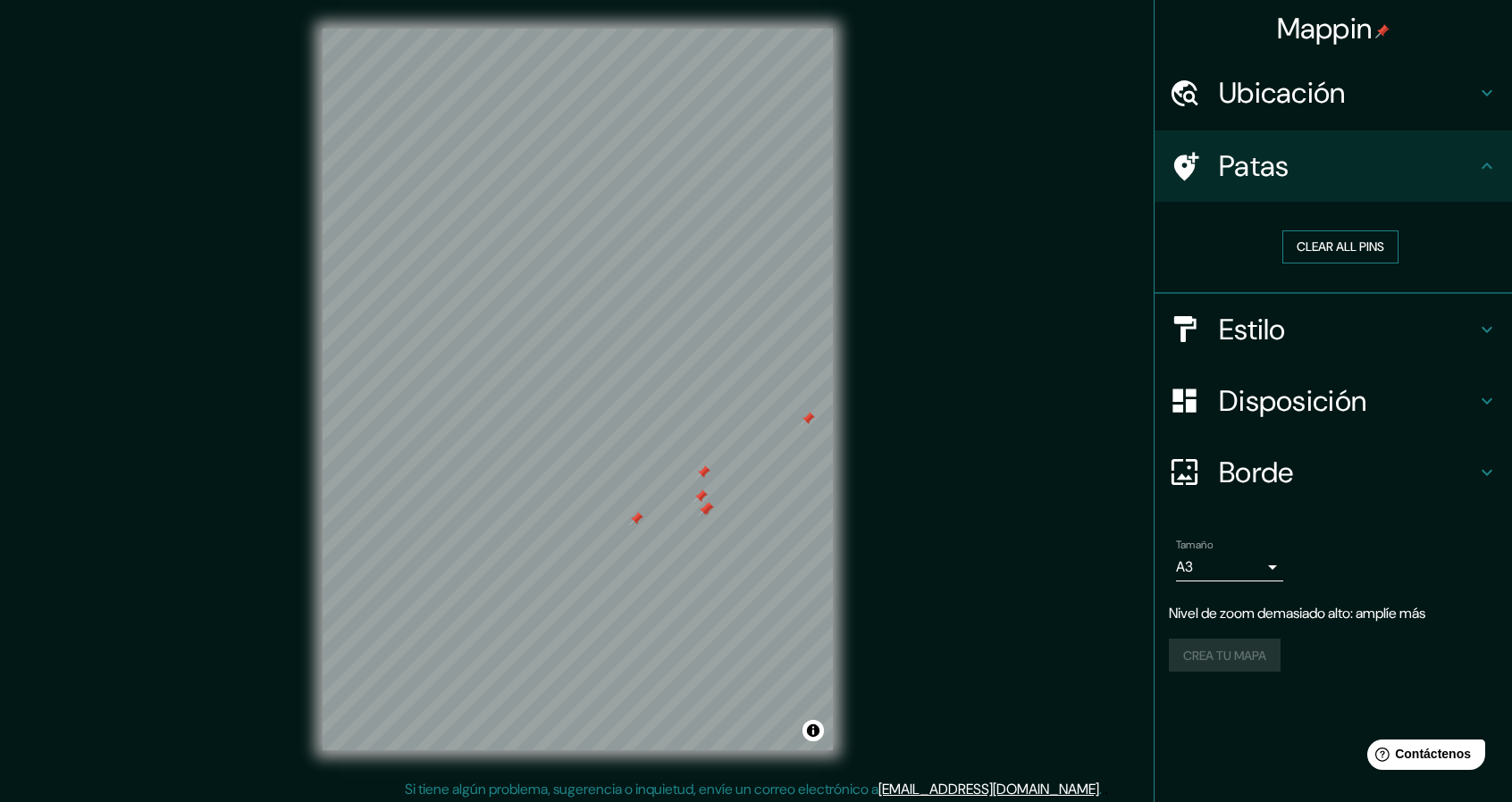
click at [1314, 241] on button "Clear all pins" at bounding box center [1341, 246] width 117 height 33
click at [1221, 652] on div "Crea tu mapa" at bounding box center [1334, 656] width 329 height 34
